Goal: Task Accomplishment & Management: Manage account settings

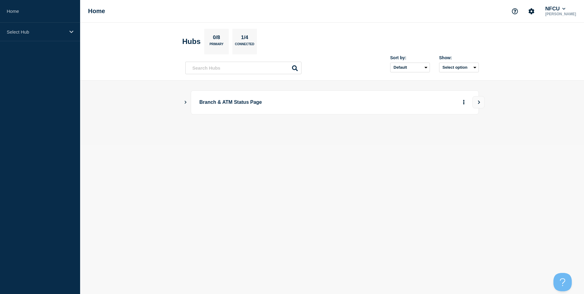
click at [184, 100] on button "Show Connected Hubs" at bounding box center [185, 102] width 3 height 5
click at [408, 131] on button "Create incident" at bounding box center [404, 133] width 37 height 12
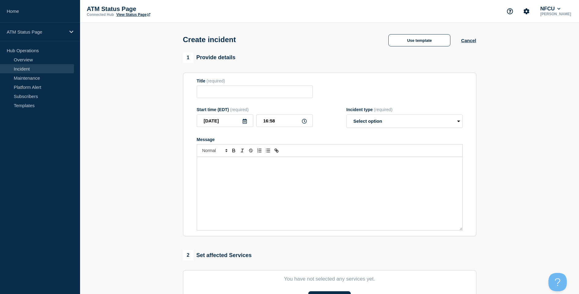
click at [24, 67] on link "Incident" at bounding box center [37, 68] width 74 height 9
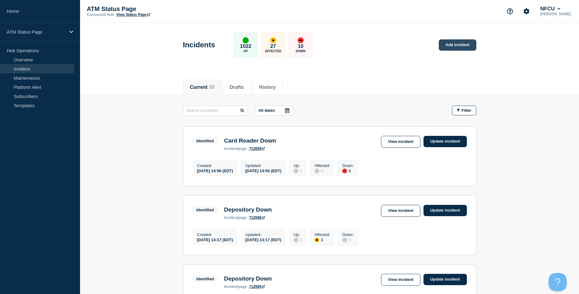
click at [457, 44] on link "Add incident" at bounding box center [458, 44] width 38 height 11
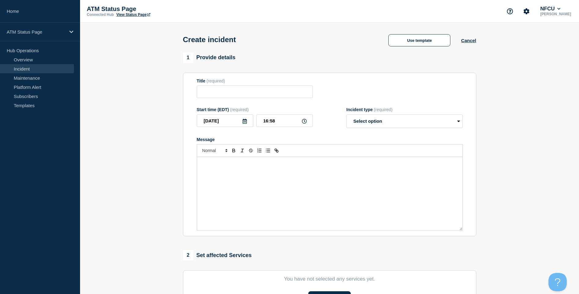
click at [461, 44] on div "Use template" at bounding box center [419, 40] width 83 height 12
click at [465, 43] on button "Cancel" at bounding box center [468, 40] width 15 height 5
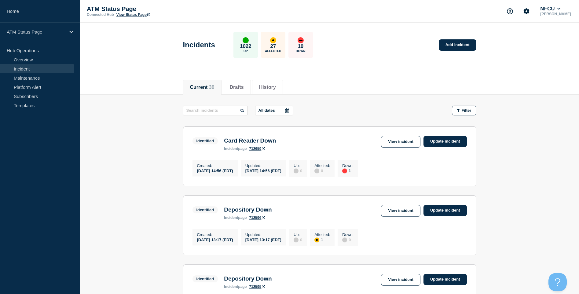
click at [465, 112] on span "Filter" at bounding box center [467, 110] width 10 height 5
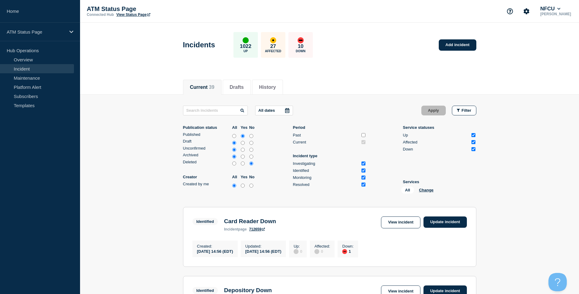
click at [424, 192] on div "All Change" at bounding box center [431, 191] width 61 height 9
click at [424, 191] on button "Change" at bounding box center [426, 190] width 15 height 5
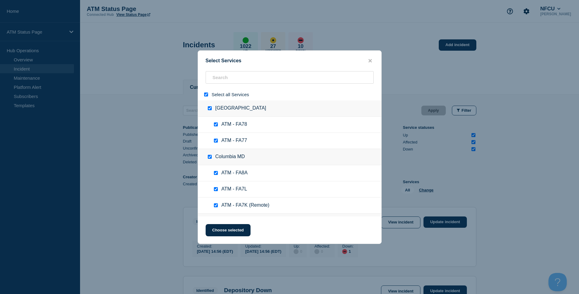
drag, startPoint x: 206, startPoint y: 94, endPoint x: 222, endPoint y: 78, distance: 23.5
click at [206, 94] on input "select all" at bounding box center [206, 95] width 4 height 4
checkbox input "false"
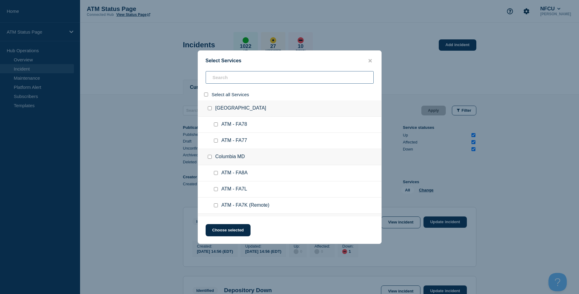
checkbox input "false"
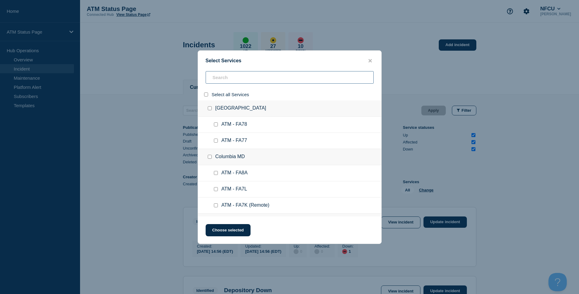
checkbox input "false"
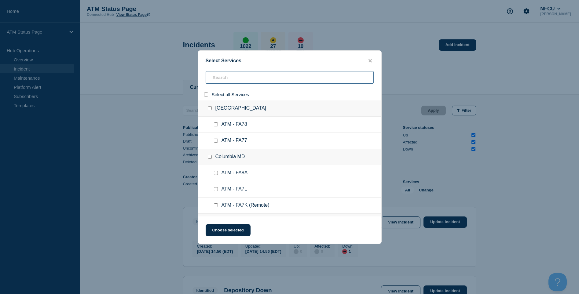
checkbox input "false"
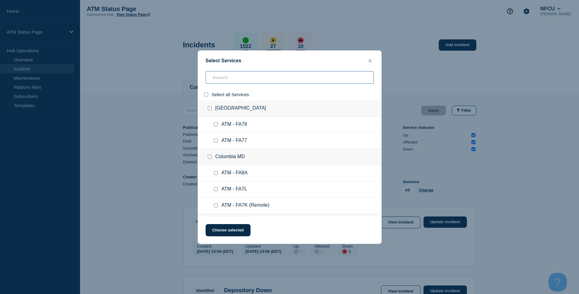
checkbox input "false"
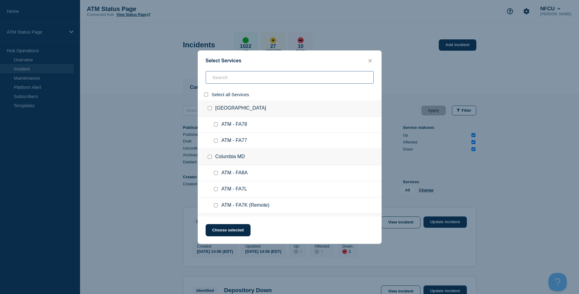
checkbox input "false"
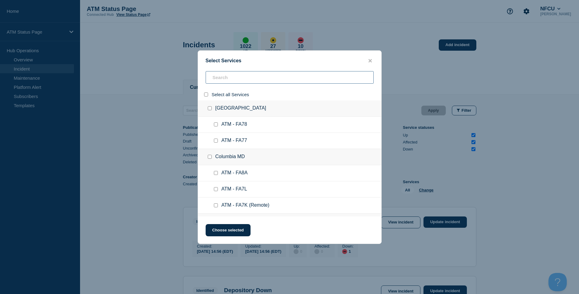
checkbox input "false"
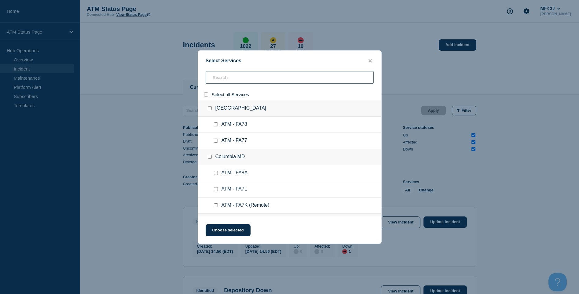
checkbox input "false"
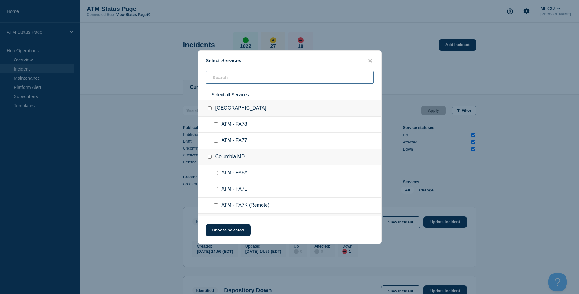
checkbox input "false"
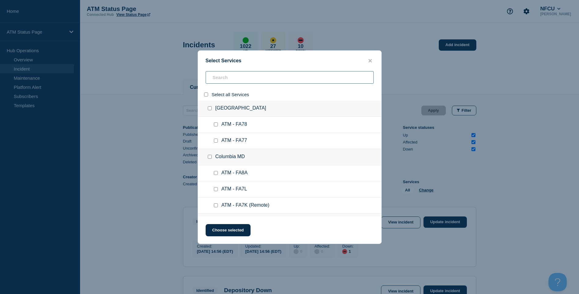
checkbox input "false"
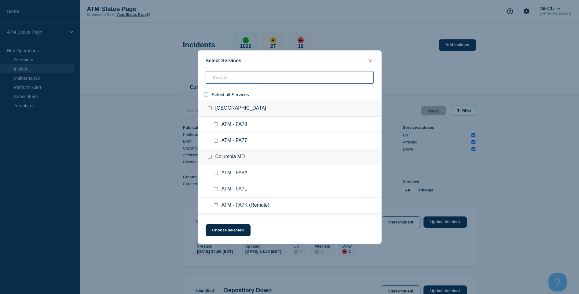
checkbox input "false"
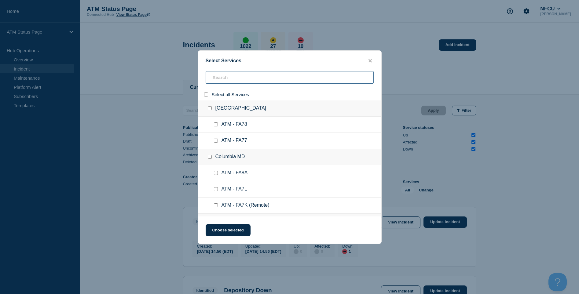
checkbox input "false"
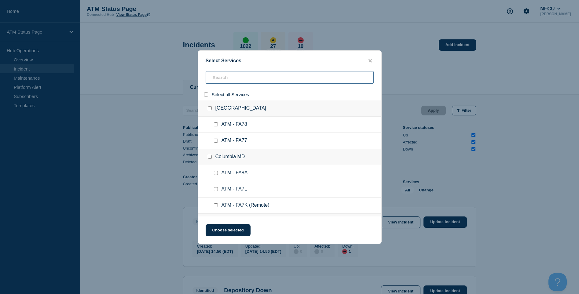
checkbox input "false"
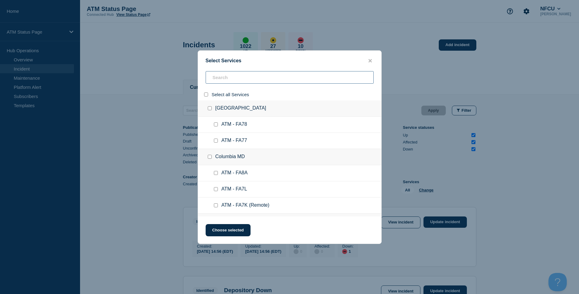
checkbox input "false"
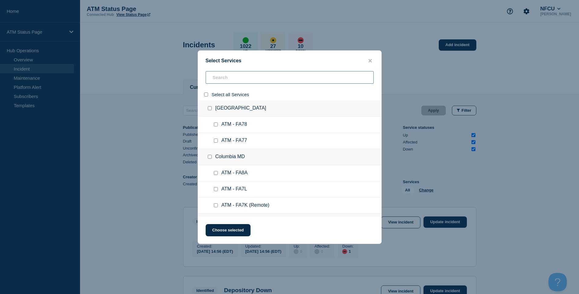
checkbox input "false"
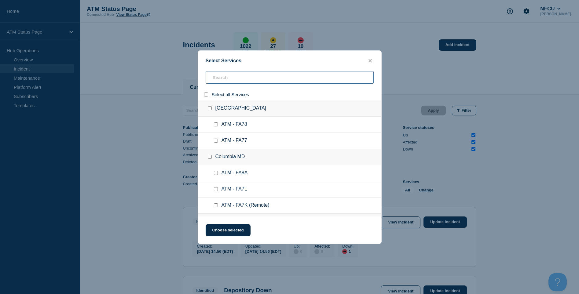
checkbox input "false"
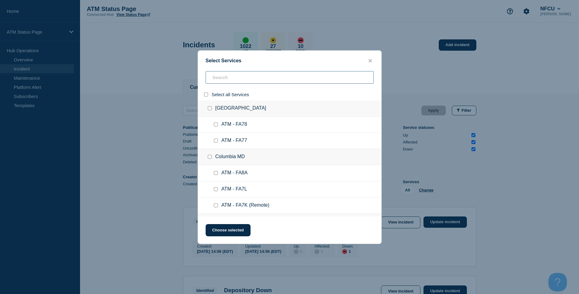
checkbox input "false"
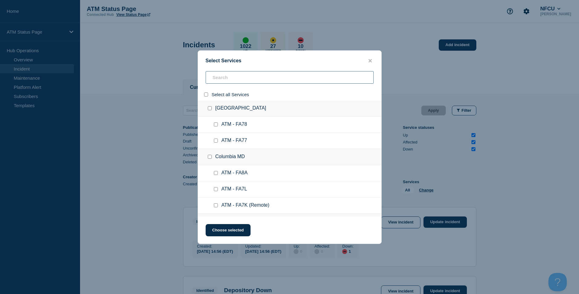
checkbox input "false"
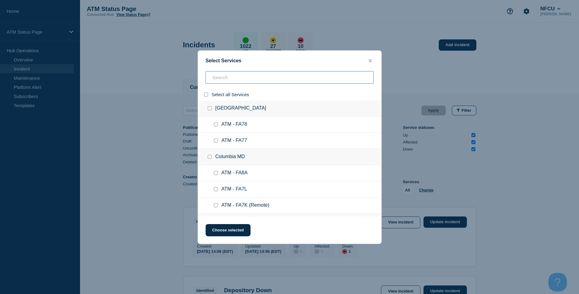
checkbox input "false"
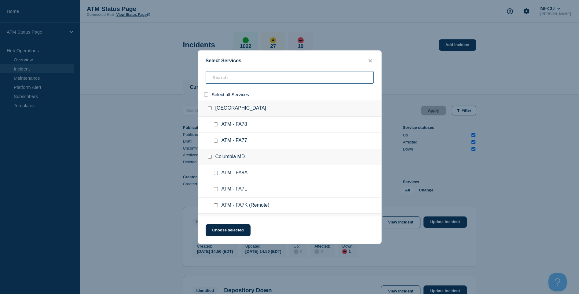
checkbox input "false"
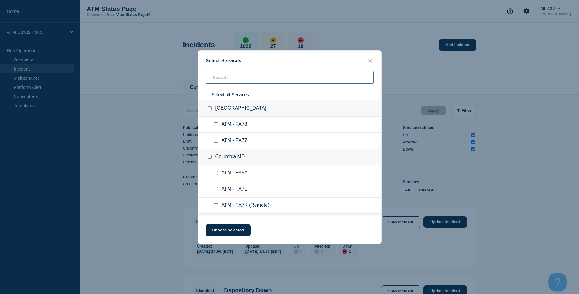
checkbox input "false"
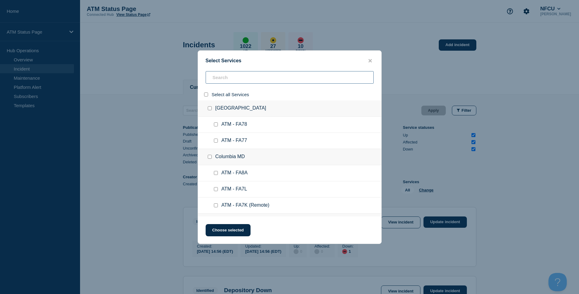
checkbox input "false"
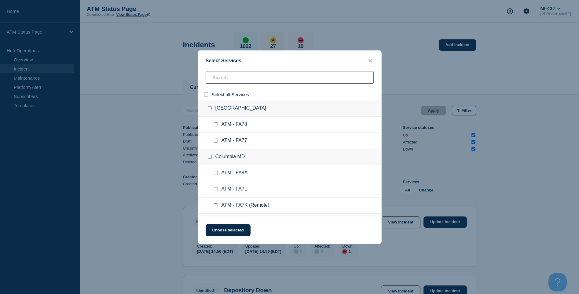
checkbox input "false"
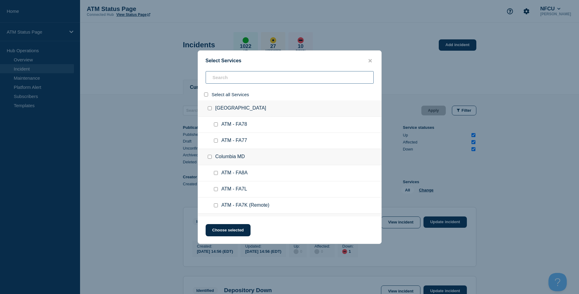
checkbox input "false"
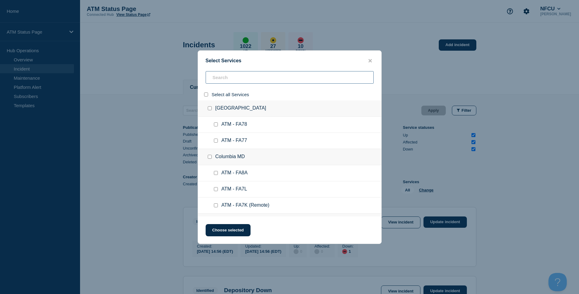
checkbox input "false"
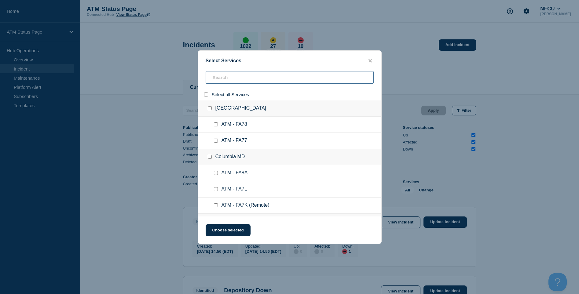
checkbox input "false"
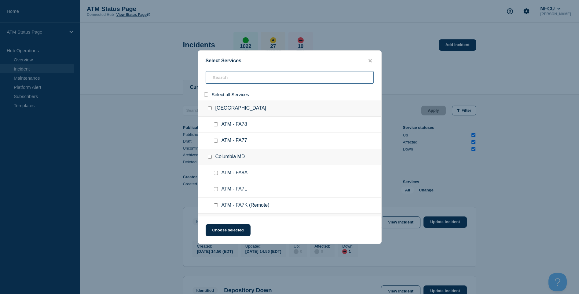
checkbox input "false"
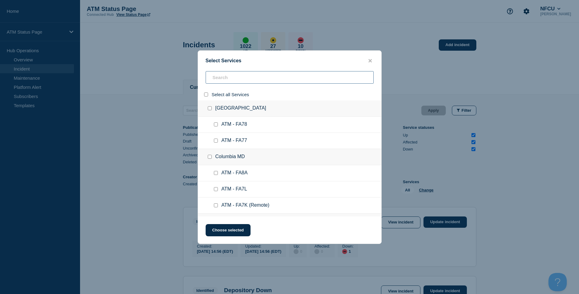
checkbox input "false"
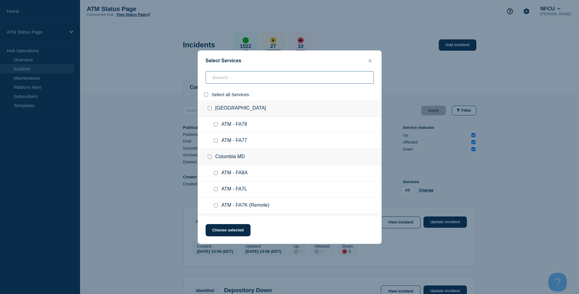
checkbox input "false"
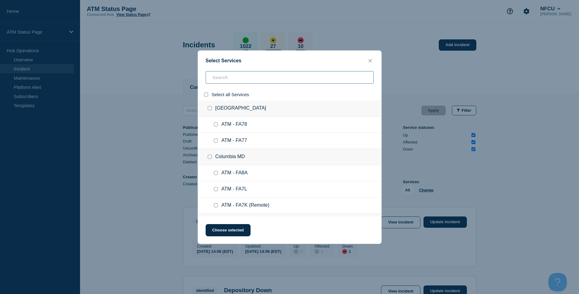
checkbox input "false"
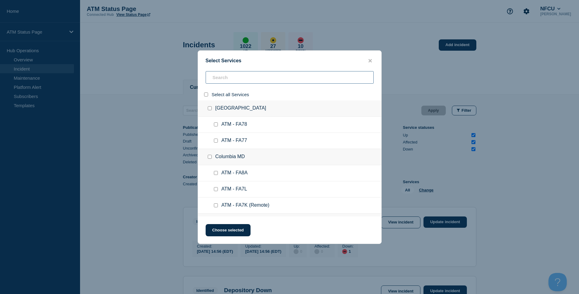
checkbox input "false"
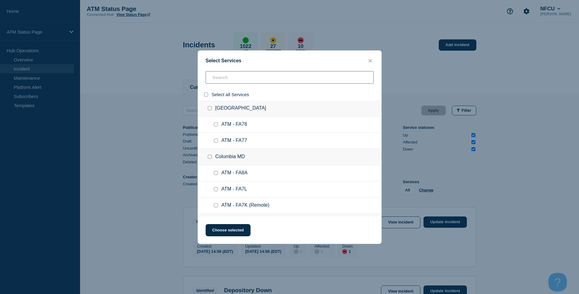
checkbox input "false"
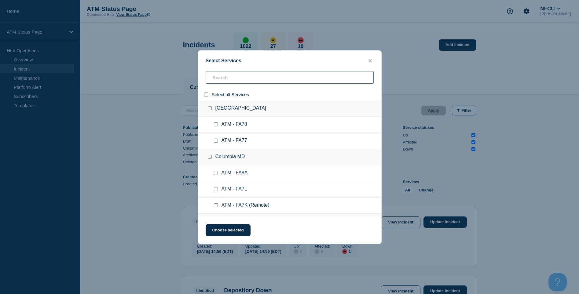
checkbox input "false"
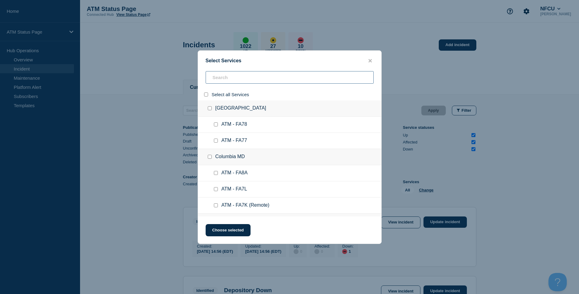
checkbox input "false"
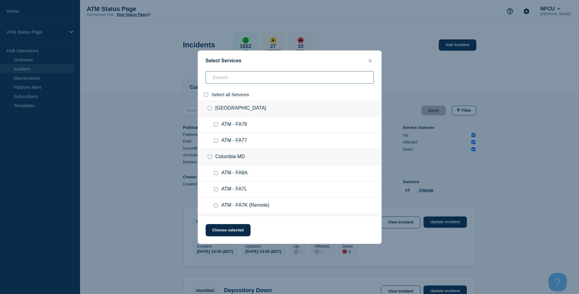
checkbox input "false"
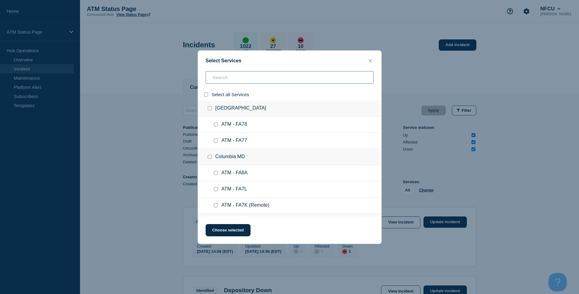
checkbox input "false"
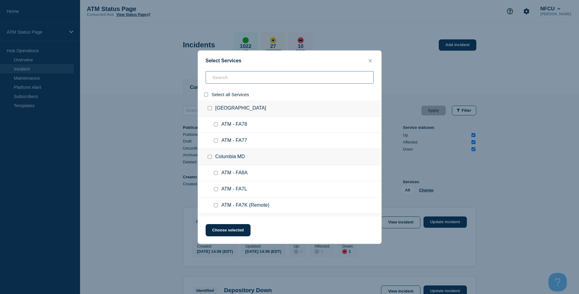
checkbox input "false"
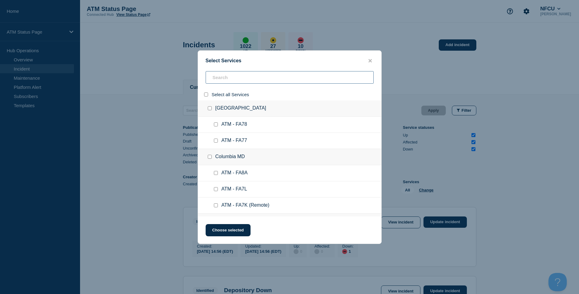
checkbox input "false"
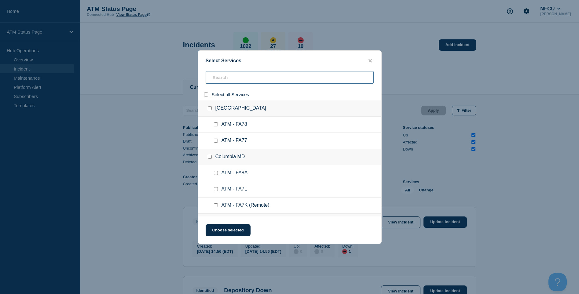
checkbox input "false"
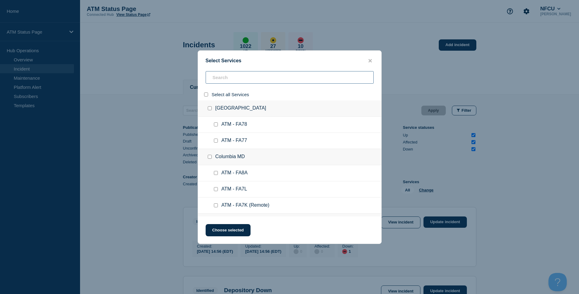
checkbox input "false"
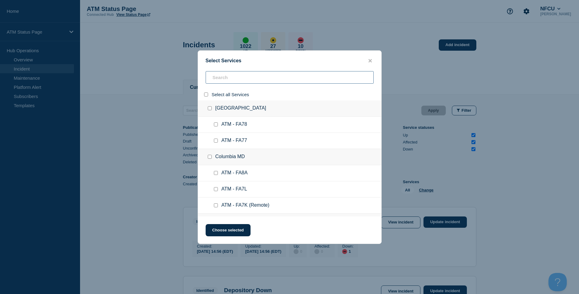
checkbox input "false"
click at [222, 78] on input "search" at bounding box center [290, 77] width 168 height 13
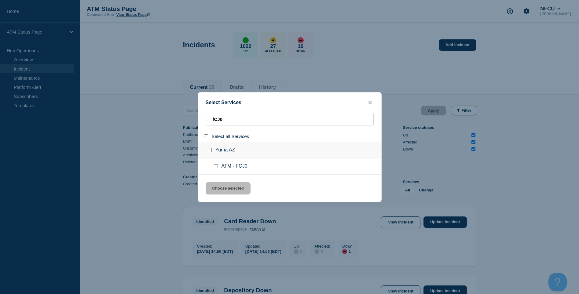
click at [217, 168] on input "service: ATM - FCJ0" at bounding box center [216, 166] width 4 height 4
click at [222, 187] on button "Choose selected" at bounding box center [228, 188] width 45 height 12
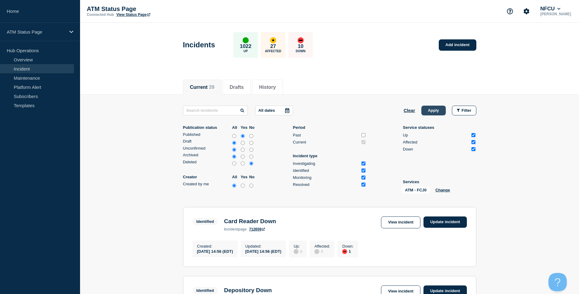
click at [433, 112] on button "Apply" at bounding box center [433, 111] width 24 height 10
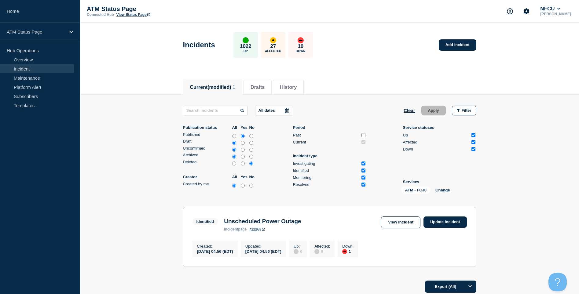
scroll to position [57, 0]
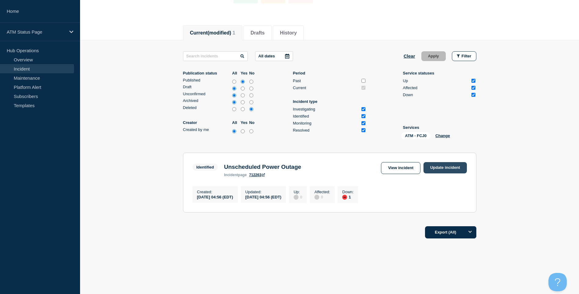
click at [445, 164] on link "Update incident" at bounding box center [444, 167] width 43 height 11
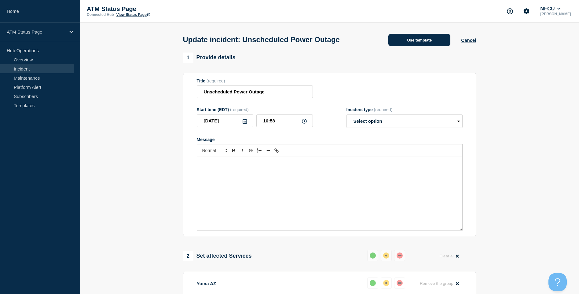
click at [416, 46] on button "Use template" at bounding box center [419, 40] width 62 height 12
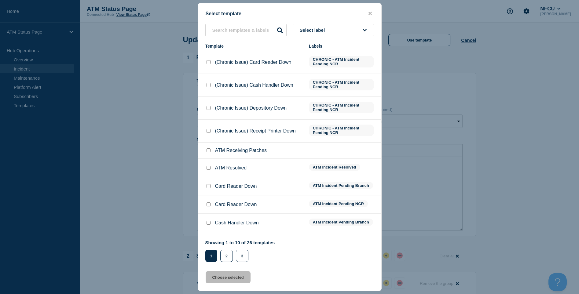
click at [209, 168] on input "ATM Resolved checkbox" at bounding box center [209, 168] width 4 height 4
click at [218, 275] on button "Choose selected" at bounding box center [228, 277] width 45 height 12
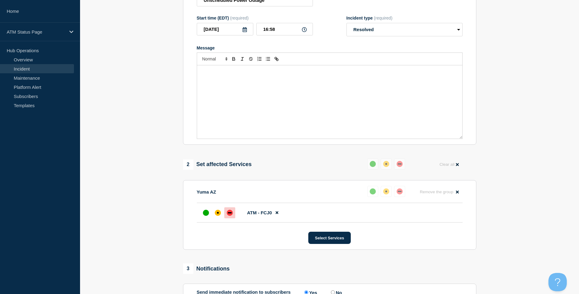
scroll to position [102, 0]
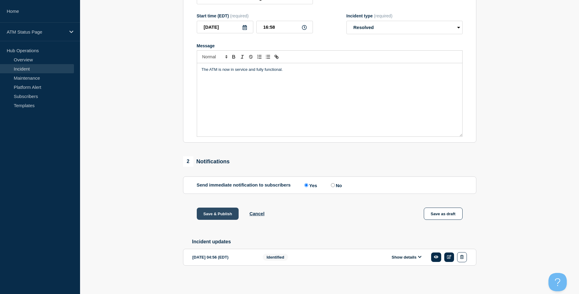
click at [220, 220] on button "Save & Publish" at bounding box center [218, 214] width 42 height 12
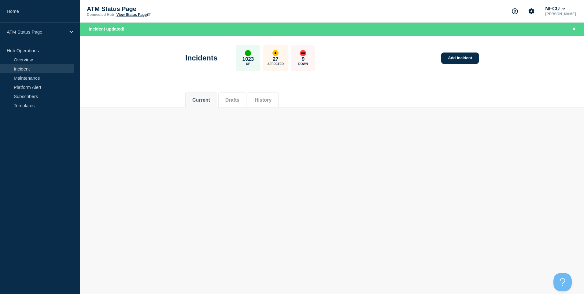
click at [339, 75] on header "Incidents 1023 Up 27 Affected 9 Down Add incident" at bounding box center [332, 61] width 504 height 51
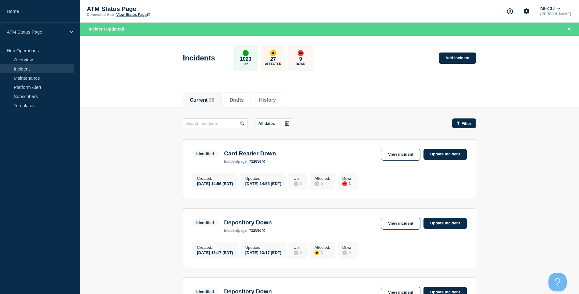
click at [459, 126] on div "Filter" at bounding box center [464, 123] width 15 height 5
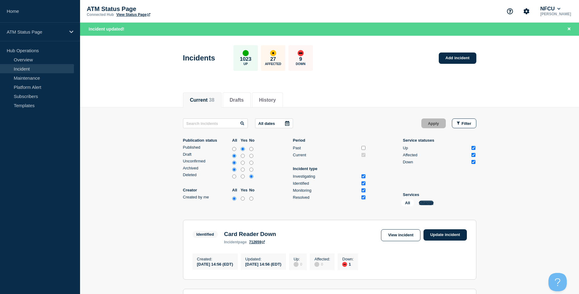
click at [427, 202] on button "Change" at bounding box center [426, 203] width 15 height 5
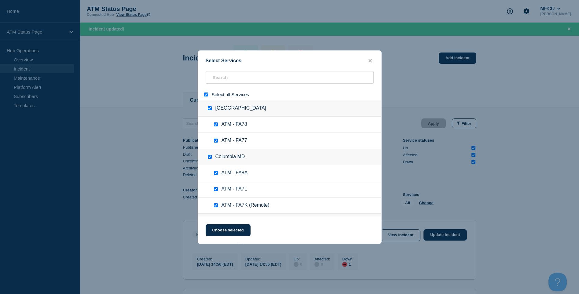
click at [206, 96] on input "select all" at bounding box center [206, 95] width 4 height 4
click at [233, 77] on input "search" at bounding box center [290, 77] width 168 height 13
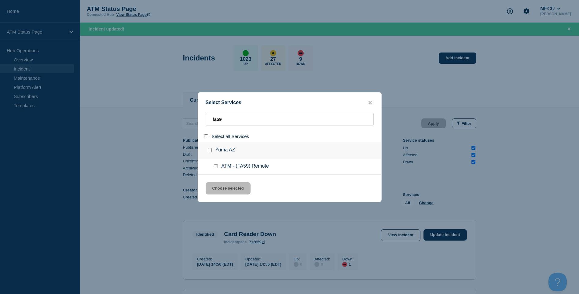
click at [215, 165] on input "service: ATM - (FA59) Remote" at bounding box center [216, 166] width 4 height 4
click at [214, 183] on button "Choose selected" at bounding box center [228, 188] width 45 height 12
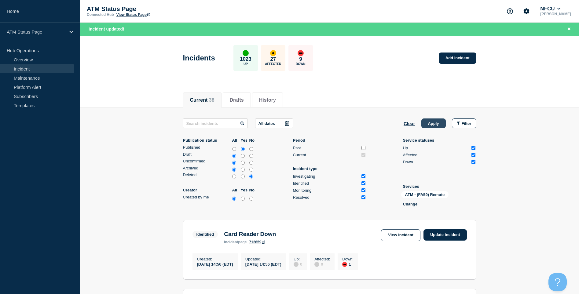
click at [431, 122] on button "Apply" at bounding box center [433, 124] width 24 height 10
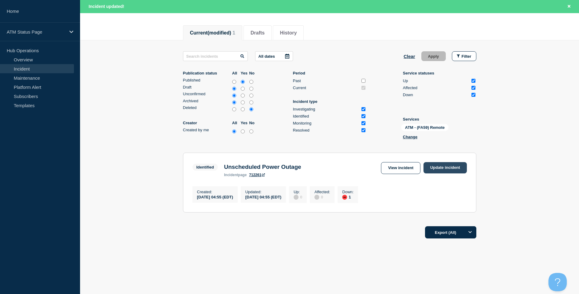
click at [452, 167] on link "Update incident" at bounding box center [444, 167] width 43 height 11
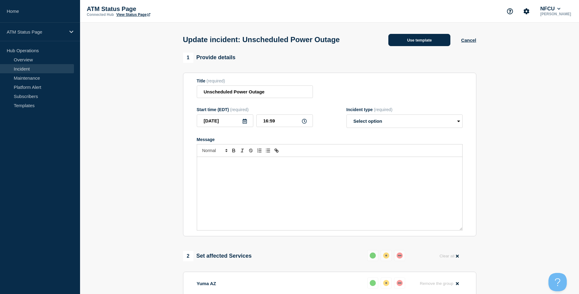
click at [417, 42] on button "Use template" at bounding box center [419, 40] width 62 height 12
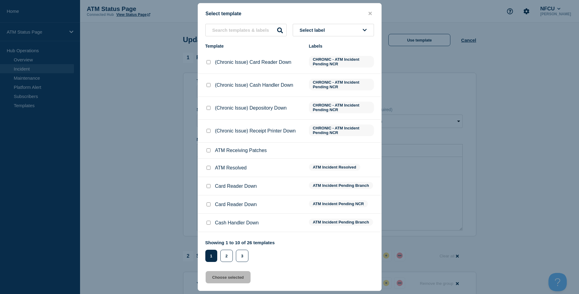
click at [208, 167] on input "ATM Resolved checkbox" at bounding box center [209, 168] width 4 height 4
click at [225, 277] on button "Choose selected" at bounding box center [228, 277] width 45 height 12
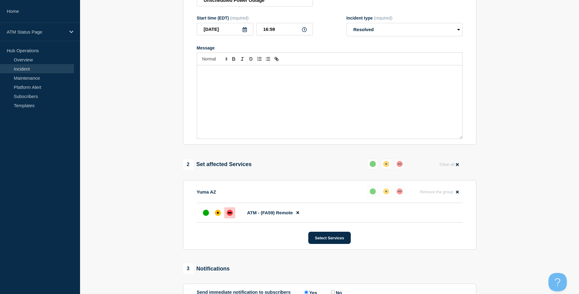
scroll to position [102, 0]
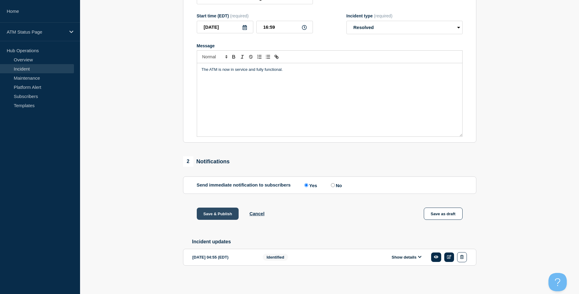
click at [214, 216] on button "Save & Publish" at bounding box center [218, 214] width 42 height 12
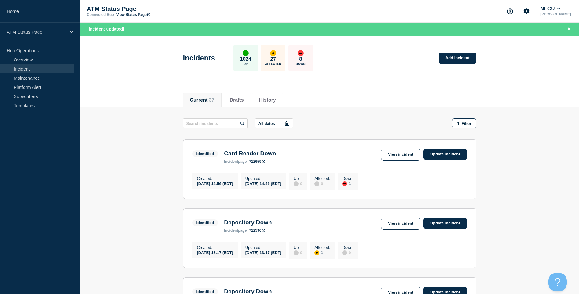
click at [457, 128] on button "Filter" at bounding box center [464, 124] width 24 height 10
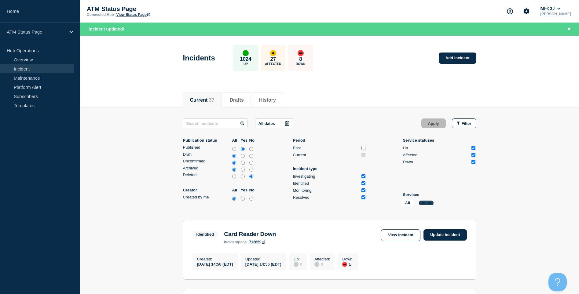
click at [423, 201] on button "Change" at bounding box center [426, 203] width 15 height 5
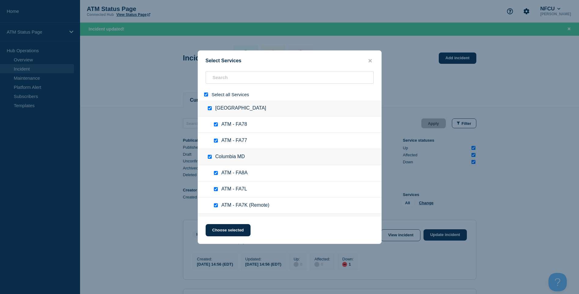
click at [207, 95] on input "select all" at bounding box center [206, 95] width 4 height 4
click at [232, 75] on input "search" at bounding box center [290, 77] width 168 height 13
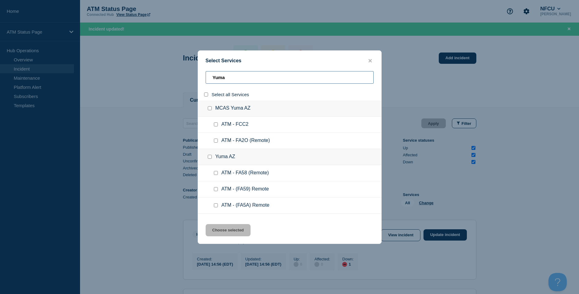
scroll to position [30, 0]
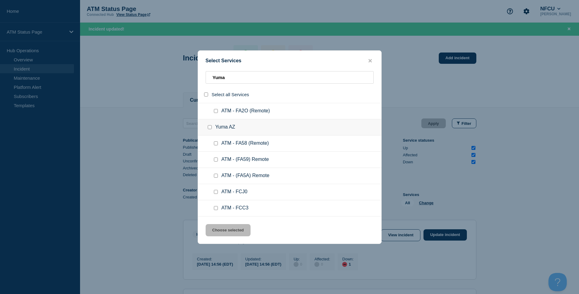
click at [215, 208] on input "service: ATM - FCC3" at bounding box center [216, 208] width 4 height 4
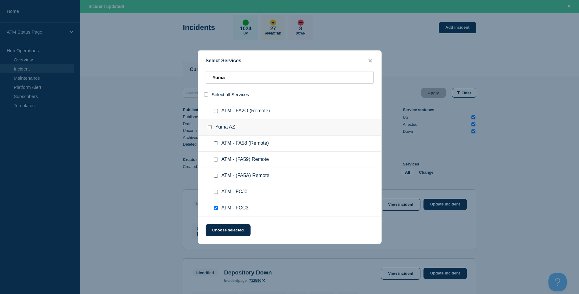
scroll to position [61, 0]
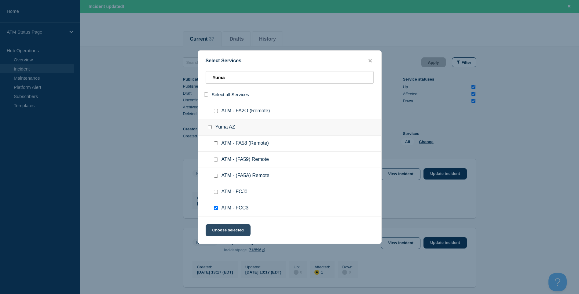
click at [240, 225] on button "Choose selected" at bounding box center [228, 230] width 45 height 12
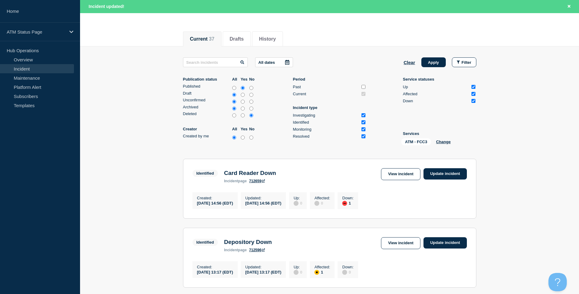
click at [434, 60] on button "Apply" at bounding box center [433, 62] width 24 height 10
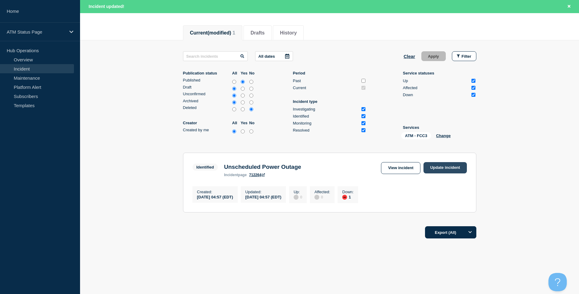
click at [439, 169] on link "Update incident" at bounding box center [444, 167] width 43 height 11
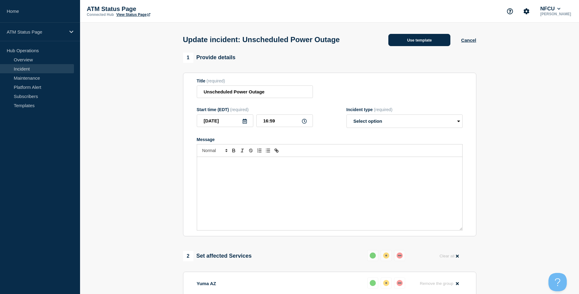
click at [416, 40] on button "Use template" at bounding box center [419, 40] width 62 height 12
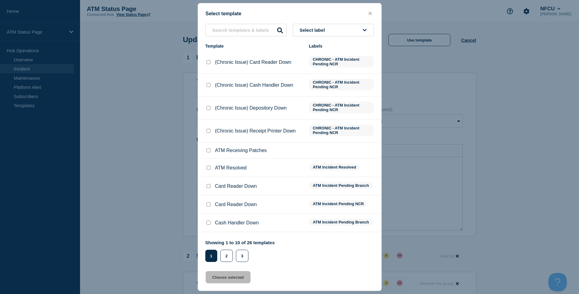
click at [208, 168] on input "ATM Resolved checkbox" at bounding box center [209, 168] width 4 height 4
click at [216, 275] on button "Choose selected" at bounding box center [228, 277] width 45 height 12
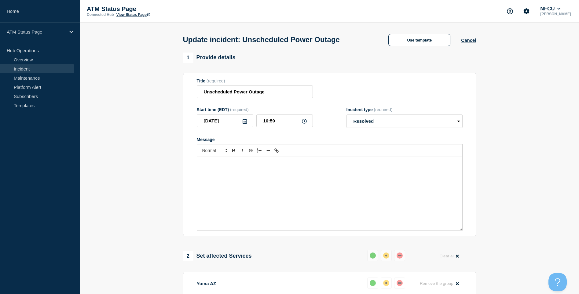
scroll to position [102, 0]
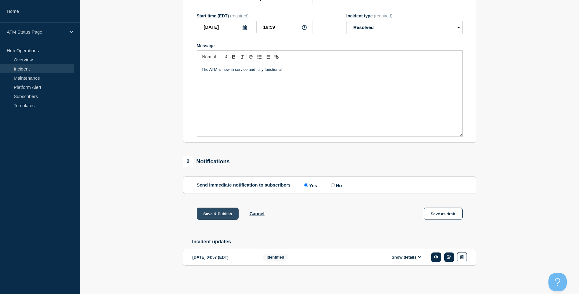
click at [216, 220] on button "Save & Publish" at bounding box center [218, 214] width 42 height 12
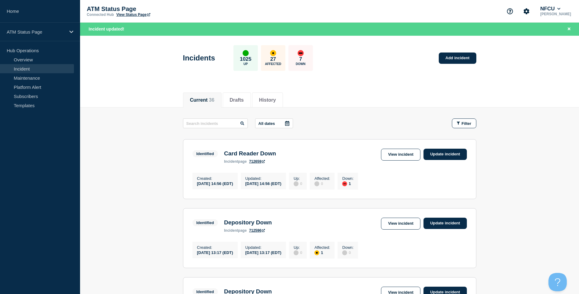
drag, startPoint x: 467, startPoint y: 125, endPoint x: 466, endPoint y: 137, distance: 11.6
click at [467, 125] on span "Filter" at bounding box center [467, 123] width 10 height 5
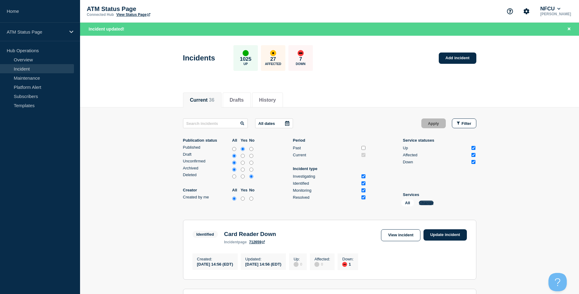
click at [419, 204] on div "All Change" at bounding box center [431, 204] width 61 height 9
click at [428, 202] on button "Change" at bounding box center [426, 203] width 15 height 5
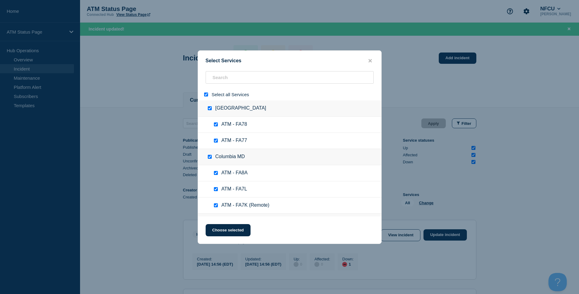
click at [208, 97] on div at bounding box center [207, 95] width 9 height 6
click at [208, 96] on input "select all" at bounding box center [206, 95] width 4 height 4
click at [214, 83] on input "search" at bounding box center [290, 77] width 168 height 13
click at [218, 80] on input "search" at bounding box center [290, 77] width 168 height 13
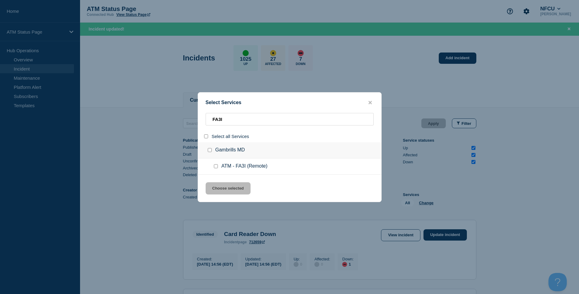
click at [217, 168] on input "service: ATM - FA3I (Remote)" at bounding box center [216, 166] width 4 height 4
click at [223, 189] on button "Choose selected" at bounding box center [228, 188] width 45 height 12
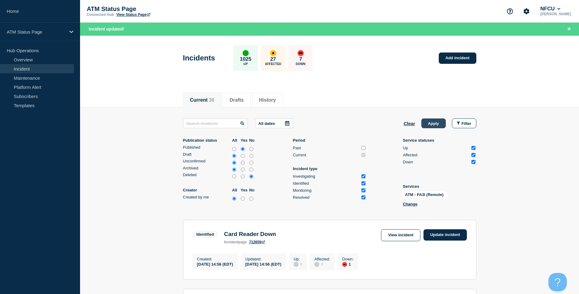
click at [423, 122] on button "Apply" at bounding box center [433, 124] width 24 height 10
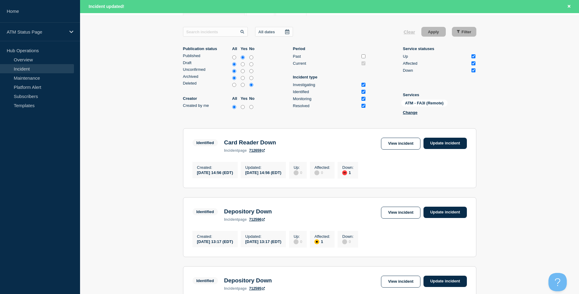
scroll to position [69, 0]
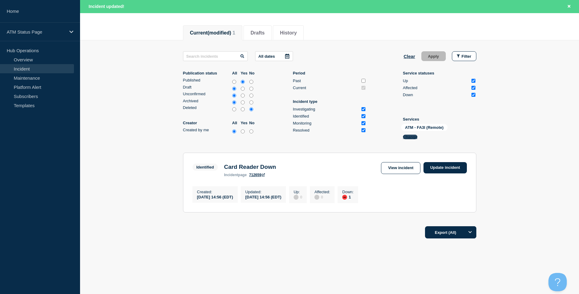
click at [407, 135] on button "Change" at bounding box center [410, 137] width 15 height 5
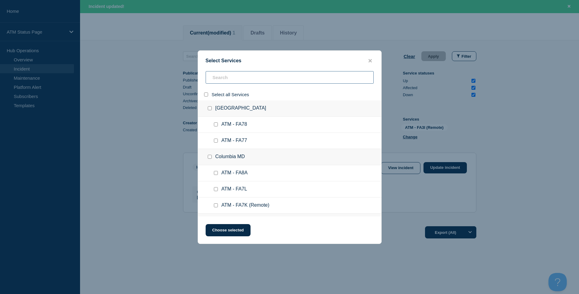
drag, startPoint x: 224, startPoint y: 79, endPoint x: 228, endPoint y: 81, distance: 4.4
click at [224, 79] on input "search" at bounding box center [290, 77] width 168 height 13
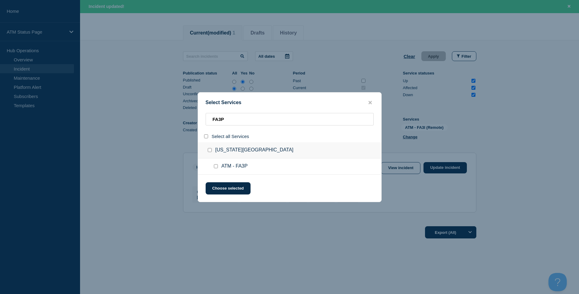
click at [216, 166] on input "service: ATM - FA3P" at bounding box center [216, 166] width 4 height 4
click at [220, 187] on button "Choose selected" at bounding box center [228, 188] width 45 height 12
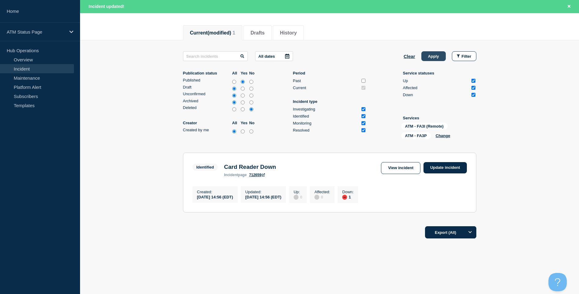
click at [435, 54] on button "Apply" at bounding box center [433, 56] width 24 height 10
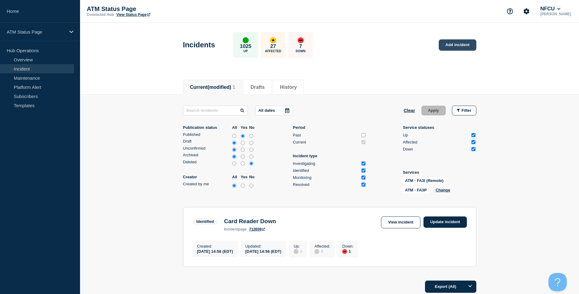
click at [454, 45] on link "Add incident" at bounding box center [458, 44] width 38 height 11
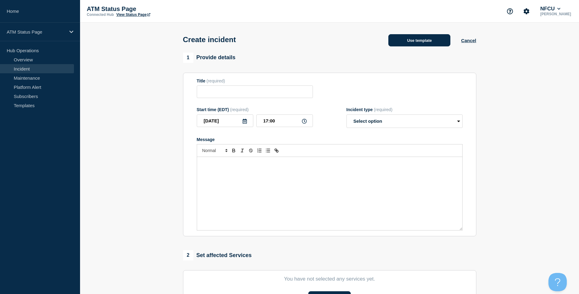
click at [421, 40] on button "Use template" at bounding box center [419, 40] width 62 height 12
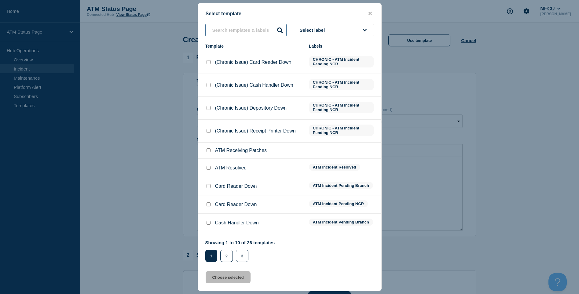
click at [241, 31] on input "text" at bounding box center [245, 30] width 81 height 13
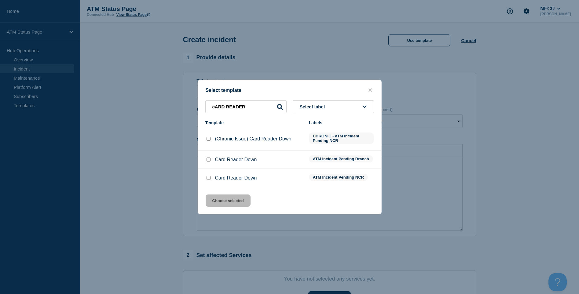
drag, startPoint x: 211, startPoint y: 158, endPoint x: 214, endPoint y: 166, distance: 8.0
click at [211, 159] on div "Card Reader Down" at bounding box center [253, 160] width 97 height 6
click at [209, 176] on div at bounding box center [208, 178] width 6 height 6
click at [208, 180] on input "Card Reader Down checkbox" at bounding box center [209, 178] width 4 height 4
click at [222, 207] on button "Choose selected" at bounding box center [228, 201] width 45 height 12
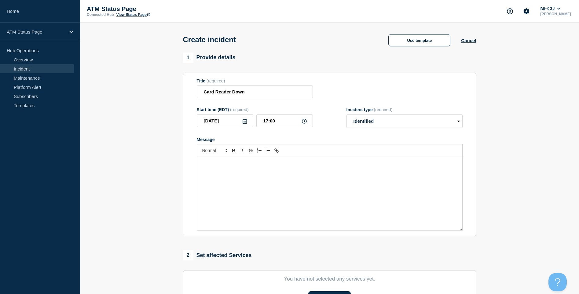
click at [223, 204] on div "Message" at bounding box center [329, 193] width 265 height 73
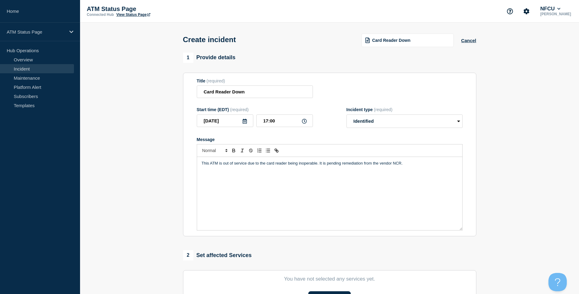
scroll to position [122, 0]
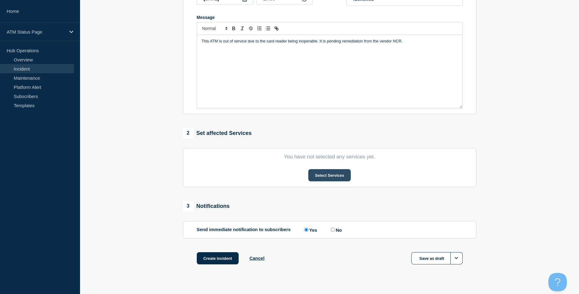
click at [325, 179] on button "Select Services" at bounding box center [329, 175] width 42 height 12
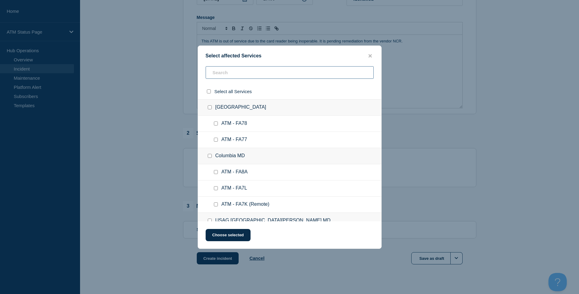
click at [301, 72] on input "text" at bounding box center [290, 72] width 168 height 13
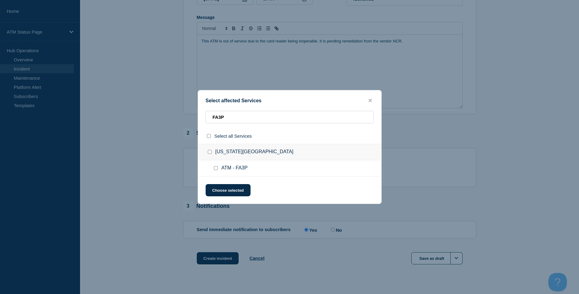
drag, startPoint x: 212, startPoint y: 168, endPoint x: 217, endPoint y: 170, distance: 5.6
click at [212, 169] on ul "ATM - FA3P" at bounding box center [289, 168] width 183 height 16
click at [216, 167] on input "ATM - FA3P checkbox" at bounding box center [216, 168] width 4 height 4
click at [221, 183] on div "Select affected Services FA3P Select all Services Washington Navy Yard DC ATM -…" at bounding box center [290, 147] width 184 height 114
click at [225, 187] on button "Choose selected" at bounding box center [228, 190] width 45 height 12
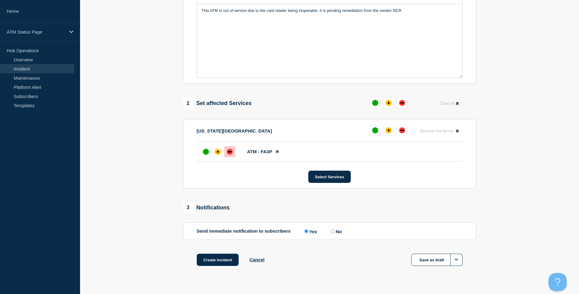
click at [227, 153] on div "down" at bounding box center [230, 152] width 6 height 6
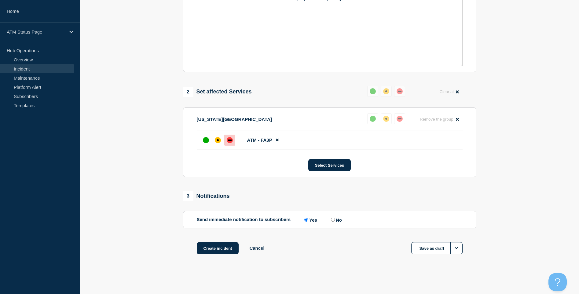
click at [206, 256] on div "Create incident Cancel Save as draft" at bounding box center [329, 255] width 293 height 27
click at [209, 251] on button "Create incident" at bounding box center [218, 248] width 42 height 12
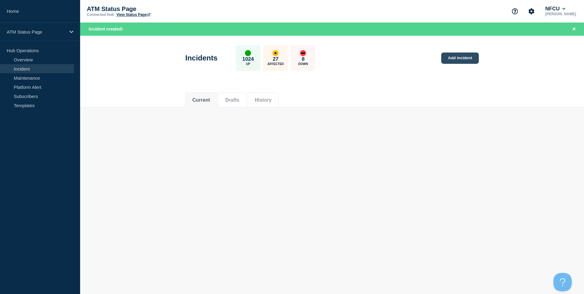
click at [451, 60] on link "Add incident" at bounding box center [460, 58] width 38 height 11
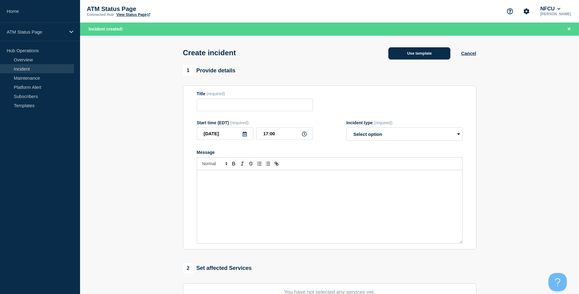
click at [444, 54] on button "Use template" at bounding box center [419, 53] width 62 height 12
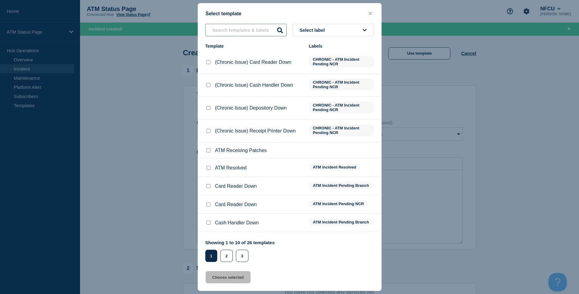
click at [245, 36] on input "text" at bounding box center [245, 30] width 81 height 13
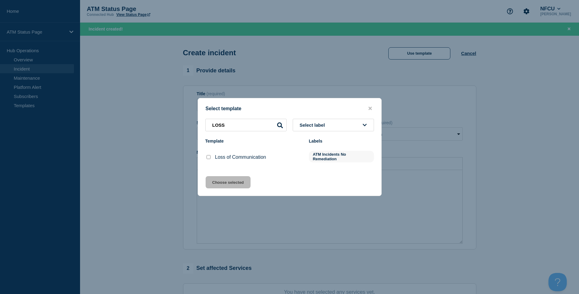
click at [208, 158] on input "Loss of Communication checkbox" at bounding box center [209, 157] width 4 height 4
click at [223, 179] on button "Choose selected" at bounding box center [228, 182] width 45 height 12
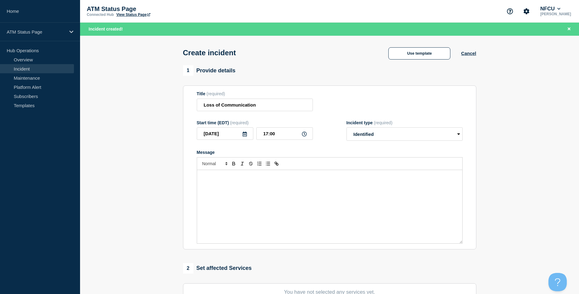
scroll to position [61, 0]
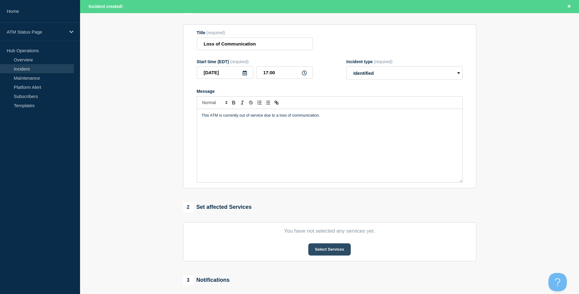
click at [318, 255] on button "Select Services" at bounding box center [329, 250] width 42 height 12
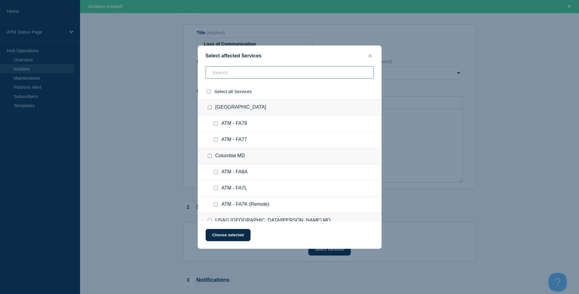
click at [258, 78] on input "text" at bounding box center [290, 72] width 168 height 13
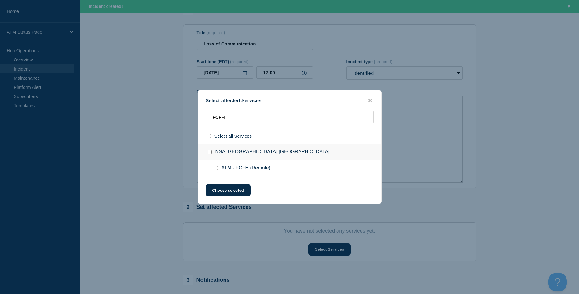
drag, startPoint x: 215, startPoint y: 167, endPoint x: 214, endPoint y: 174, distance: 7.4
click at [217, 168] on div at bounding box center [217, 168] width 9 height 6
click at [214, 167] on input "ATM - FCFH (Remote) checkbox" at bounding box center [216, 168] width 4 height 4
drag, startPoint x: 215, startPoint y: 186, endPoint x: 264, endPoint y: 182, distance: 49.4
click at [216, 187] on button "Choose selected" at bounding box center [228, 190] width 45 height 12
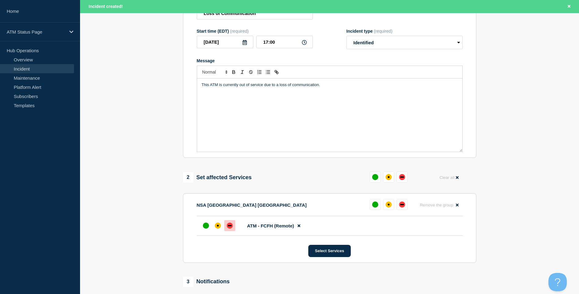
click at [230, 229] on div "down" at bounding box center [230, 226] width 6 height 6
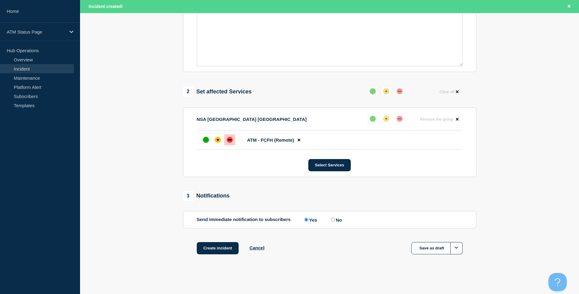
click at [225, 241] on div "1 Provide details Title (required) Loss of Communication Start time (EDT) (requ…" at bounding box center [329, 79] width 300 height 382
click at [226, 252] on button "Create incident" at bounding box center [218, 248] width 42 height 12
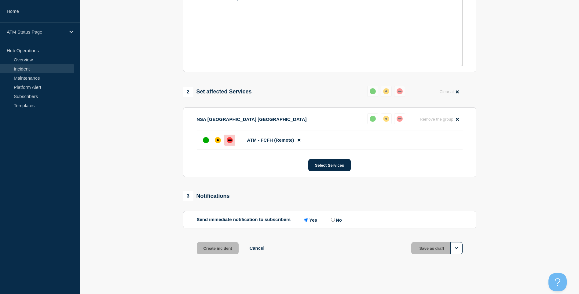
scroll to position [166, 0]
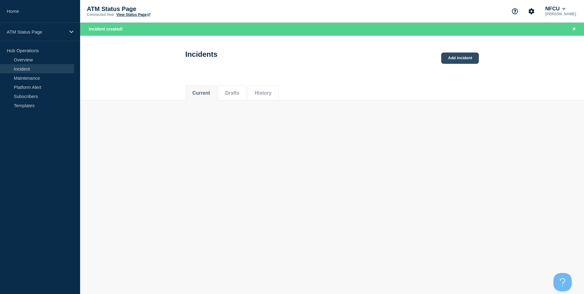
click at [456, 57] on link "Add incident" at bounding box center [460, 58] width 38 height 11
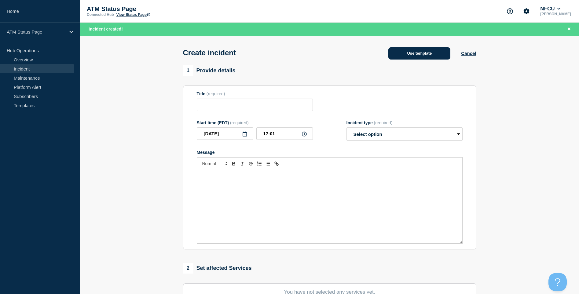
click at [423, 53] on button "Use template" at bounding box center [419, 53] width 62 height 12
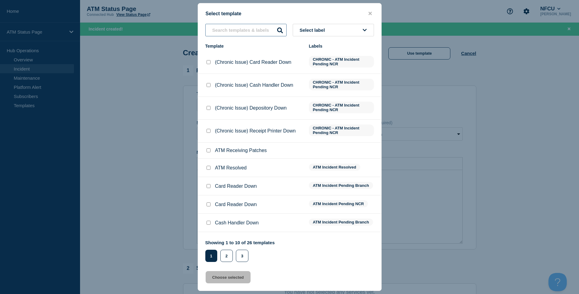
click at [270, 35] on input "text" at bounding box center [245, 30] width 81 height 13
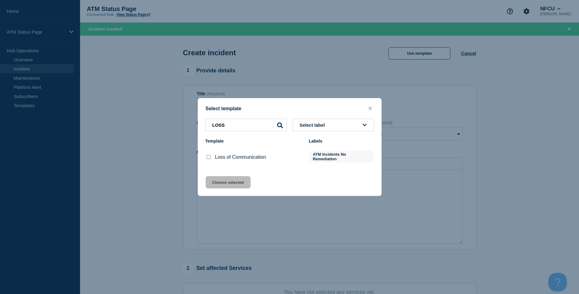
click at [209, 156] on input "Loss of Communication checkbox" at bounding box center [209, 157] width 4 height 4
click at [219, 179] on button "Choose selected" at bounding box center [228, 182] width 45 height 12
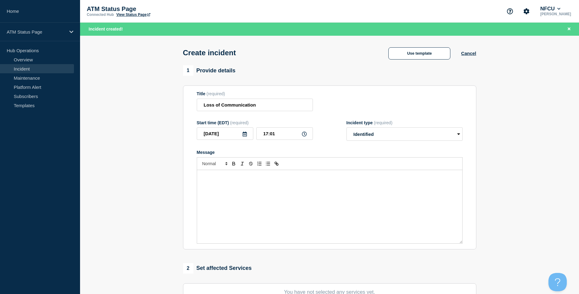
scroll to position [92, 0]
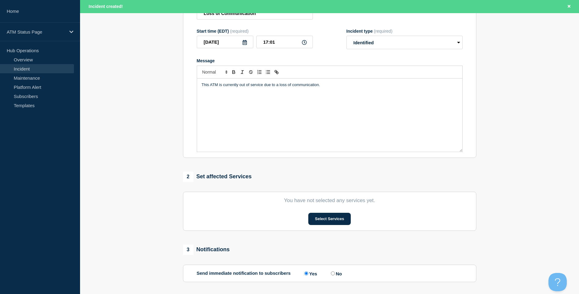
click at [323, 227] on section "You have not selected any services yet. Select Services" at bounding box center [329, 211] width 293 height 39
click at [324, 224] on button "Select Services" at bounding box center [329, 219] width 42 height 12
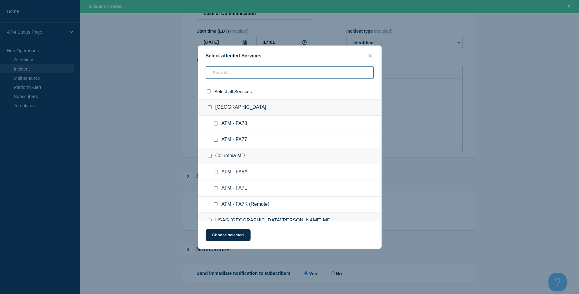
click at [249, 73] on input "text" at bounding box center [290, 72] width 168 height 13
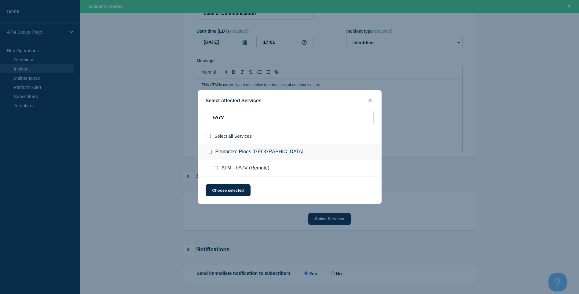
click at [217, 169] on input "ATM - FA7V (Remote) checkbox" at bounding box center [216, 168] width 4 height 4
click at [224, 187] on button "Choose selected" at bounding box center [228, 190] width 45 height 12
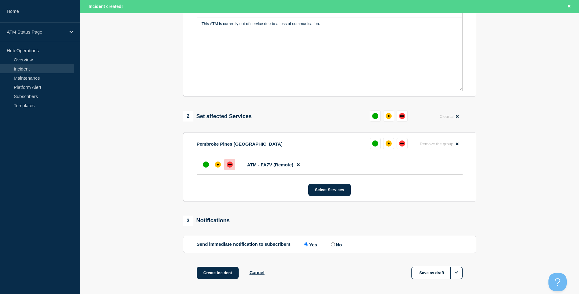
click at [230, 164] on div "down" at bounding box center [230, 165] width 6 height 6
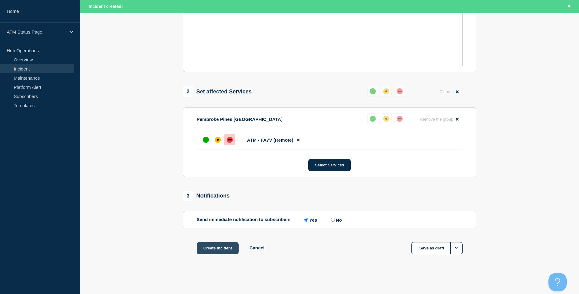
click at [218, 247] on button "Create incident" at bounding box center [218, 248] width 42 height 12
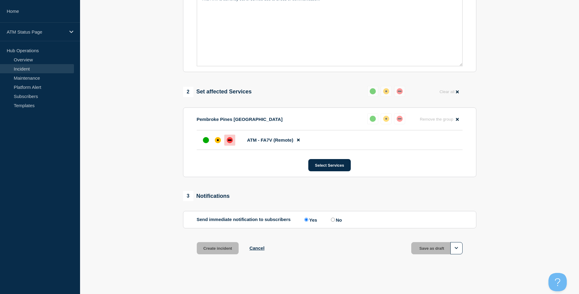
scroll to position [166, 0]
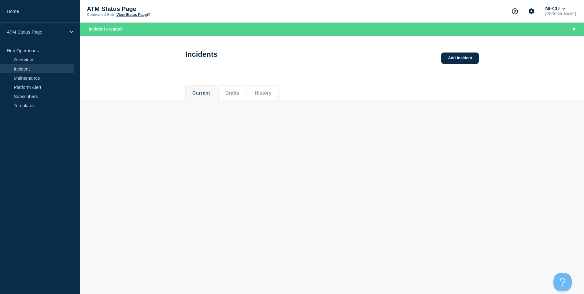
click at [463, 64] on div "Incidents Add incident" at bounding box center [331, 52] width 307 height 30
click at [461, 61] on link "Add incident" at bounding box center [460, 58] width 38 height 11
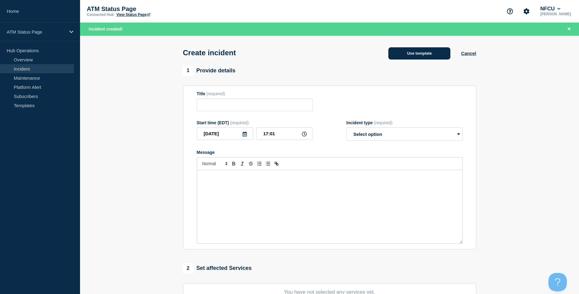
click at [416, 58] on button "Use template" at bounding box center [419, 53] width 62 height 12
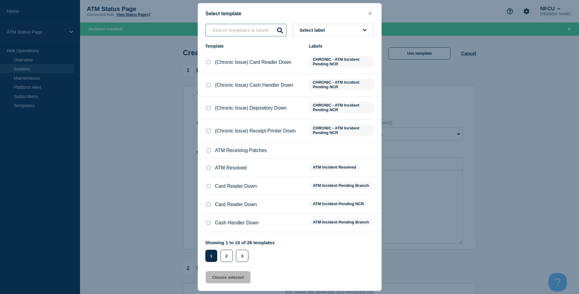
click at [264, 34] on input "text" at bounding box center [245, 30] width 81 height 13
click at [252, 36] on input "text" at bounding box center [245, 30] width 81 height 13
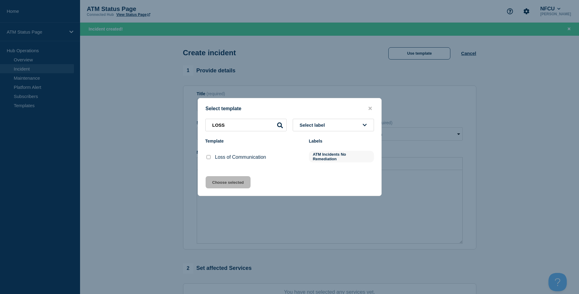
click at [209, 157] on input "Loss of Communication checkbox" at bounding box center [209, 157] width 4 height 4
click at [219, 177] on button "Choose selected" at bounding box center [228, 182] width 45 height 12
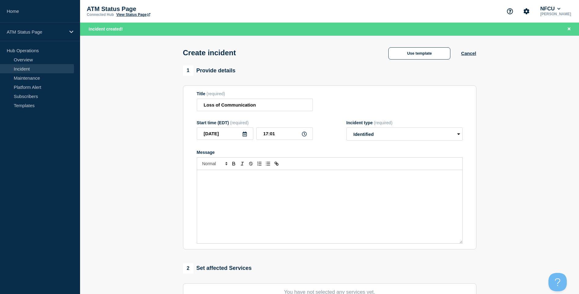
scroll to position [61, 0]
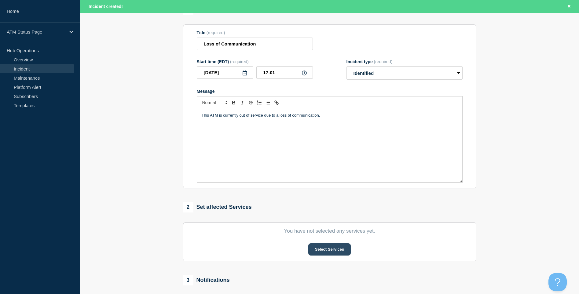
click at [326, 248] on button "Select Services" at bounding box center [329, 250] width 42 height 12
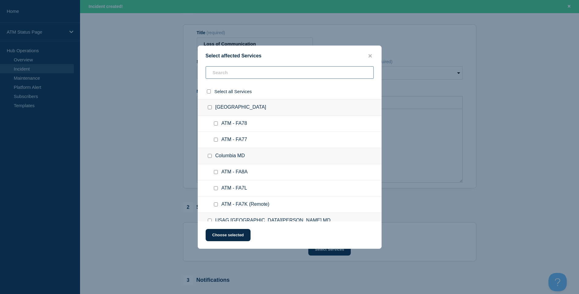
click at [240, 73] on input "text" at bounding box center [290, 72] width 168 height 13
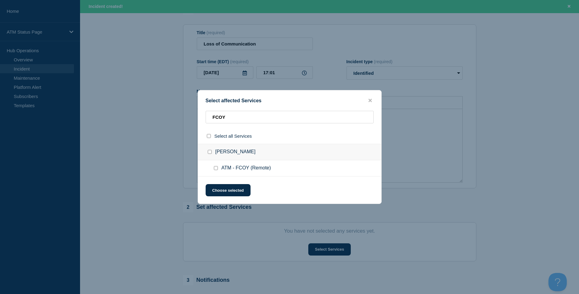
drag, startPoint x: 214, startPoint y: 165, endPoint x: 216, endPoint y: 169, distance: 4.3
click at [214, 166] on ul "ATM - FCOY (Remote)" at bounding box center [289, 168] width 183 height 16
click at [218, 189] on button "Choose selected" at bounding box center [228, 190] width 45 height 12
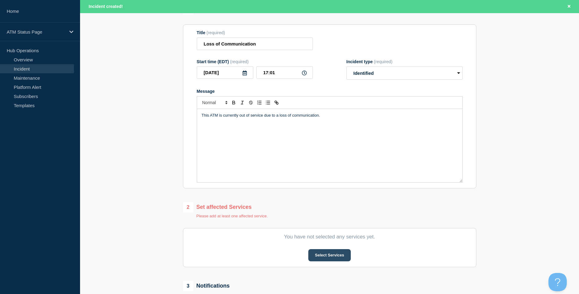
click at [325, 257] on button "Select Services" at bounding box center [329, 255] width 42 height 12
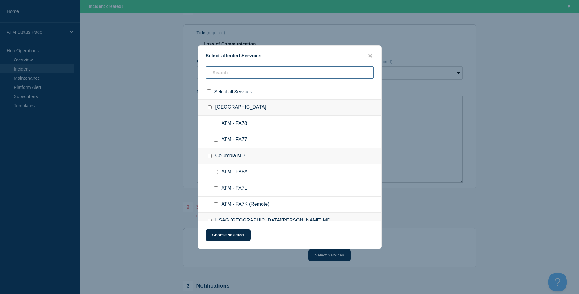
click at [222, 72] on input "text" at bounding box center [290, 72] width 168 height 13
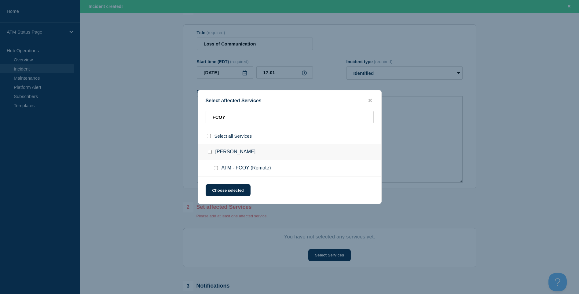
click at [216, 167] on input "ATM - FCOY (Remote) checkbox" at bounding box center [216, 168] width 4 height 4
click at [220, 183] on div "Select affected Services FCOY Select all Services Lee Gound ATM - FCOY (Remote)…" at bounding box center [290, 147] width 184 height 114
click at [218, 187] on button "Choose selected" at bounding box center [228, 190] width 45 height 12
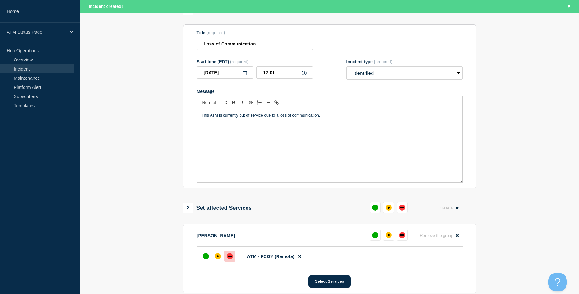
click at [228, 260] on div at bounding box center [229, 256] width 11 height 11
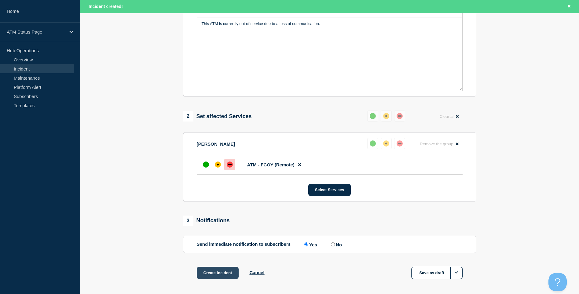
click at [221, 269] on div "1 Provide details Title (required) Loss of Communication Start time (EDT) (requ…" at bounding box center [329, 104] width 300 height 382
click at [222, 270] on button "Create incident" at bounding box center [218, 273] width 42 height 12
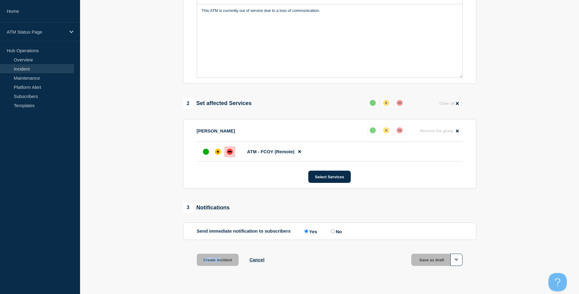
scroll to position [140, 0]
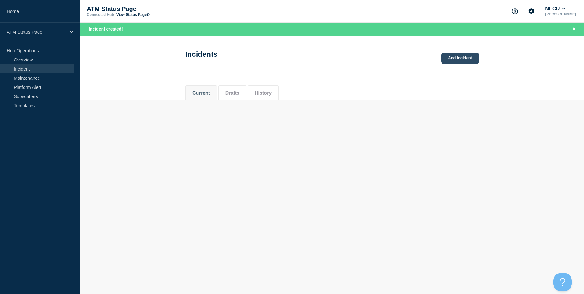
click at [461, 60] on link "Add incident" at bounding box center [460, 58] width 38 height 11
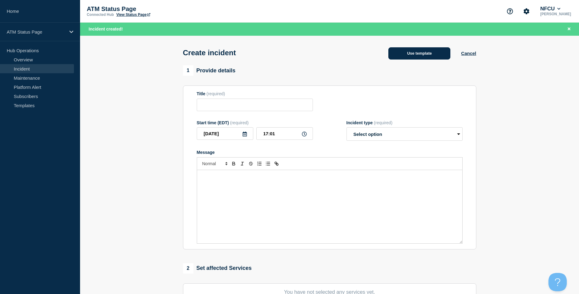
click at [416, 51] on button "Use template" at bounding box center [419, 53] width 62 height 12
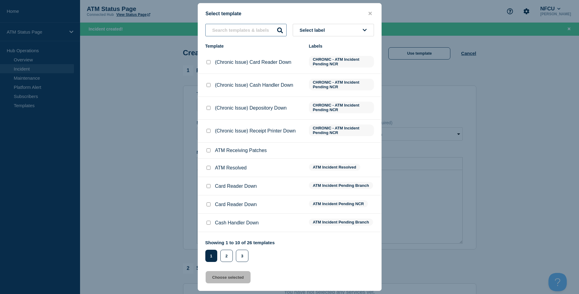
click at [235, 32] on input "text" at bounding box center [245, 30] width 81 height 13
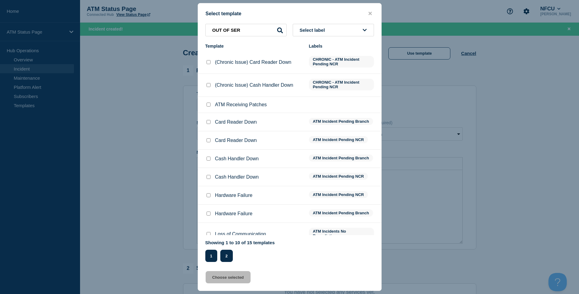
click at [230, 262] on button "2" at bounding box center [226, 256] width 13 height 12
click at [227, 253] on button "2" at bounding box center [226, 256] width 13 height 12
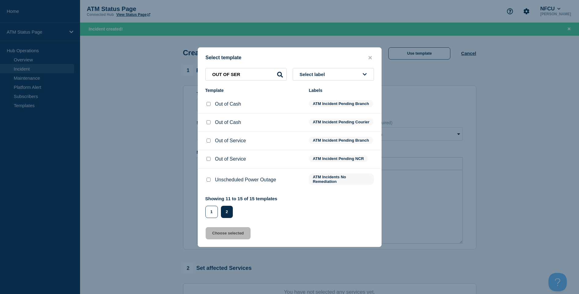
click at [207, 160] on div at bounding box center [208, 159] width 6 height 6
click at [208, 161] on input "Out of Service checkbox" at bounding box center [209, 159] width 4 height 4
click at [229, 243] on div "Select template OUT OF SER Select label Template Labels Out of Cash ATM Inciden…" at bounding box center [290, 147] width 184 height 200
click at [227, 237] on button "Choose selected" at bounding box center [228, 233] width 45 height 12
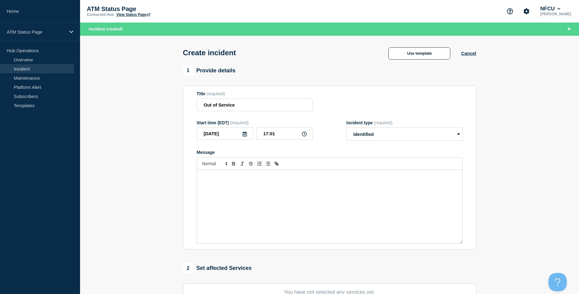
scroll to position [92, 0]
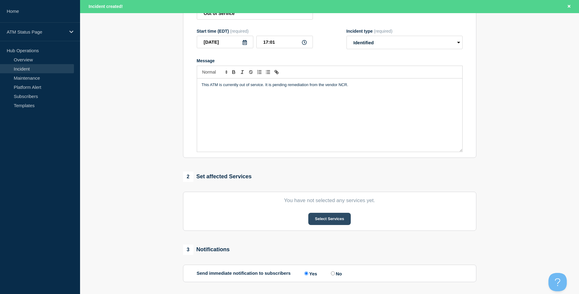
click at [322, 221] on button "Select Services" at bounding box center [329, 219] width 42 height 12
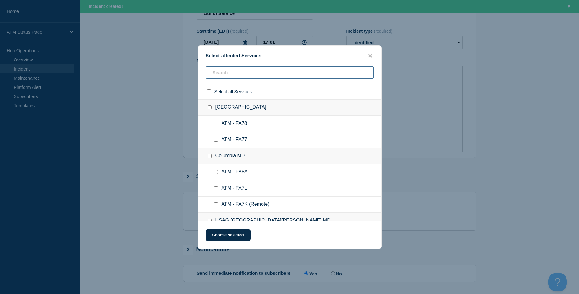
click at [233, 75] on input "text" at bounding box center [290, 72] width 168 height 13
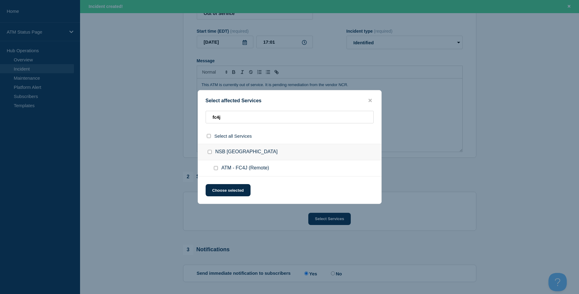
click at [214, 169] on input "ATM - FC4J (Remote) checkbox" at bounding box center [216, 168] width 4 height 4
click at [215, 188] on button "Choose selected" at bounding box center [228, 190] width 45 height 12
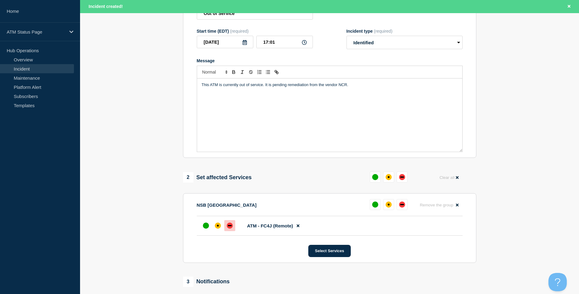
click at [225, 227] on div at bounding box center [229, 225] width 11 height 11
drag, startPoint x: 227, startPoint y: 226, endPoint x: 224, endPoint y: 229, distance: 3.9
click at [227, 226] on div "down" at bounding box center [230, 226] width 6 height 6
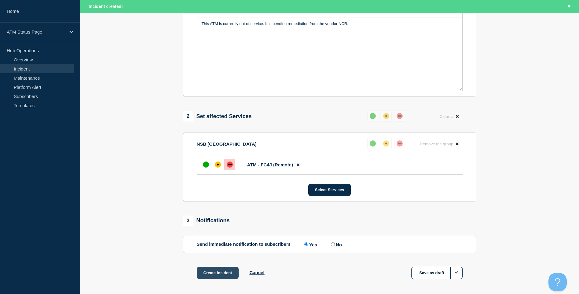
click at [211, 270] on button "Create incident" at bounding box center [218, 273] width 42 height 12
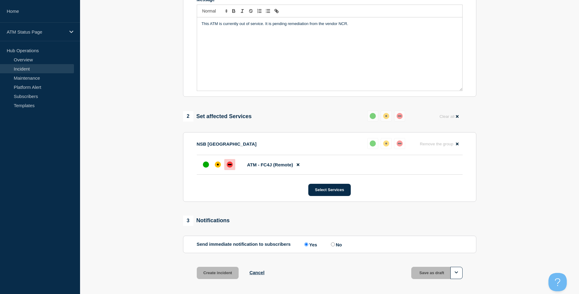
scroll to position [140, 0]
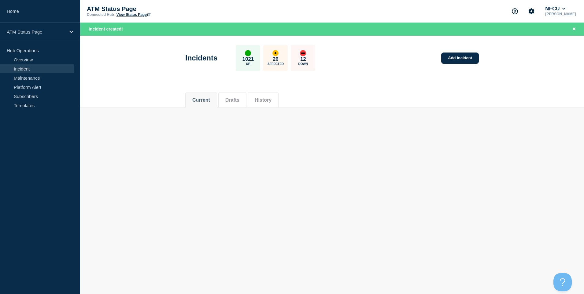
click at [453, 127] on body "Home ATM Status Page Hub Operations Overview Incident Maintenance Platform Aler…" at bounding box center [292, 147] width 584 height 294
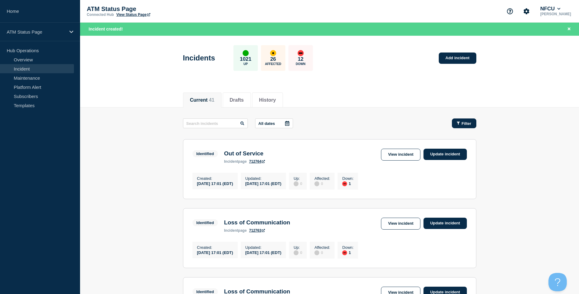
click at [474, 124] on button "Filter" at bounding box center [464, 124] width 24 height 10
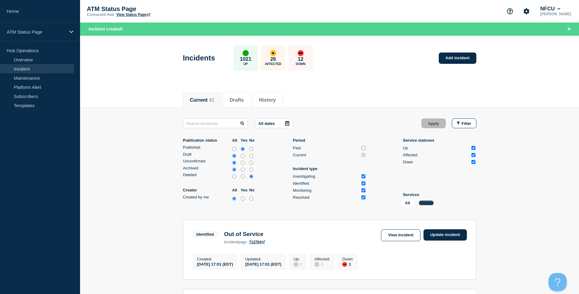
click at [427, 203] on button "Change" at bounding box center [426, 203] width 15 height 5
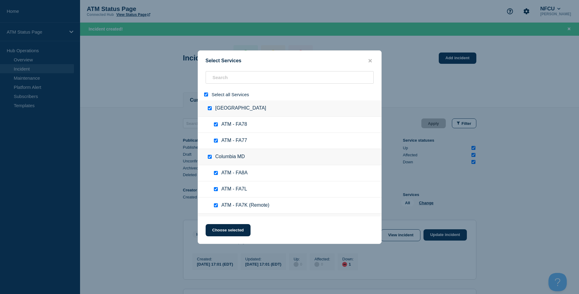
click at [207, 95] on input "select all" at bounding box center [206, 95] width 4 height 4
click at [221, 80] on input "search" at bounding box center [290, 77] width 168 height 13
click at [223, 81] on input "search" at bounding box center [290, 77] width 168 height 13
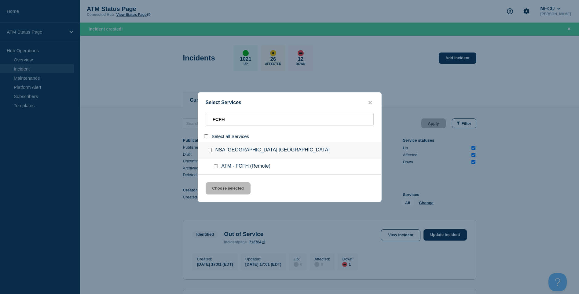
click at [215, 167] on input "service: ATM - FCFH (Remote)" at bounding box center [216, 166] width 4 height 4
click at [217, 192] on button "Choose selected" at bounding box center [228, 188] width 45 height 12
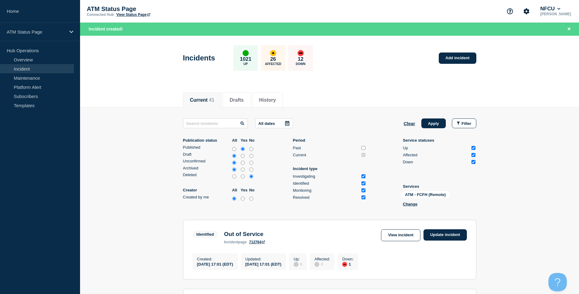
click at [434, 129] on div "All dates Clear Apply Filter Publication status All Yes No Published Draft Unco…" at bounding box center [329, 164] width 293 height 90
click at [433, 129] on div "All dates Clear Apply Filter Publication status All Yes No Published Draft Unco…" at bounding box center [329, 164] width 293 height 90
click at [425, 124] on button "Apply" at bounding box center [433, 124] width 24 height 10
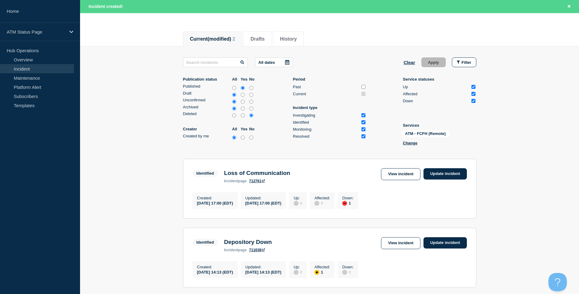
scroll to position [141, 0]
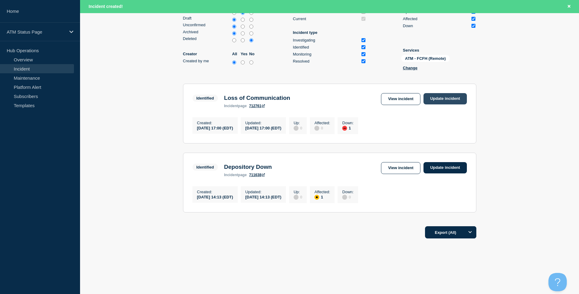
click at [441, 93] on link "Update incident" at bounding box center [444, 98] width 43 height 11
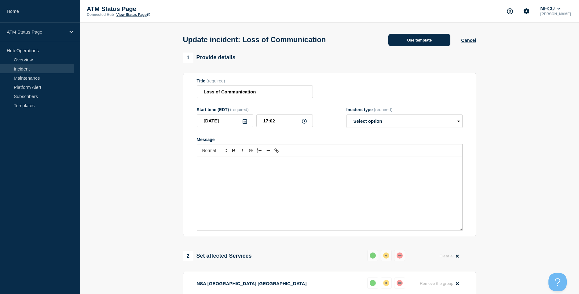
click at [413, 43] on button "Use template" at bounding box center [419, 40] width 62 height 12
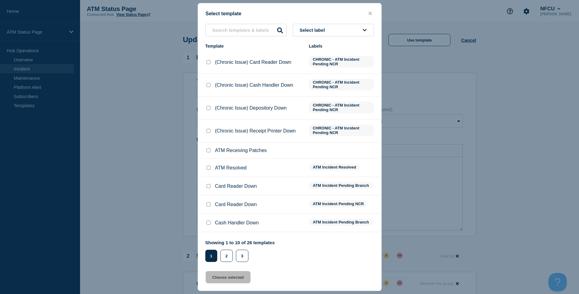
click at [209, 167] on input "ATM Resolved checkbox" at bounding box center [209, 168] width 4 height 4
click at [217, 278] on button "Choose selected" at bounding box center [228, 277] width 45 height 12
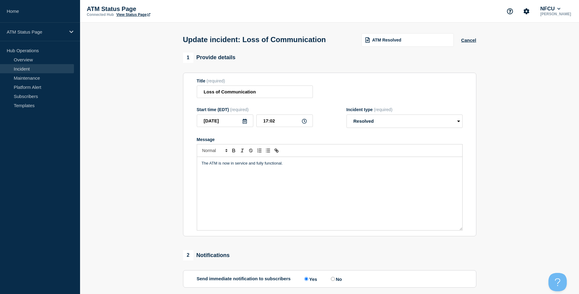
scroll to position [61, 0]
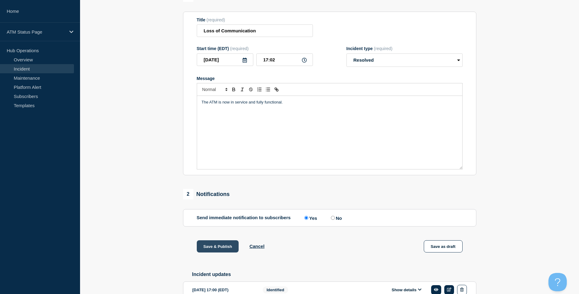
click at [213, 251] on button "Save & Publish" at bounding box center [218, 246] width 42 height 12
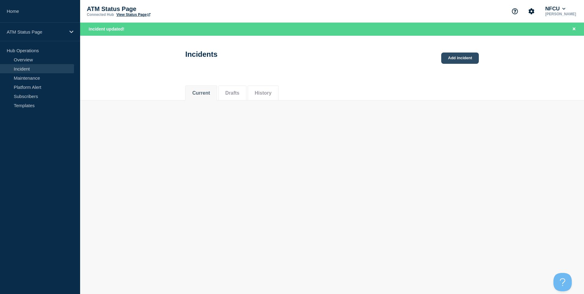
click at [455, 58] on link "Add incident" at bounding box center [460, 58] width 38 height 11
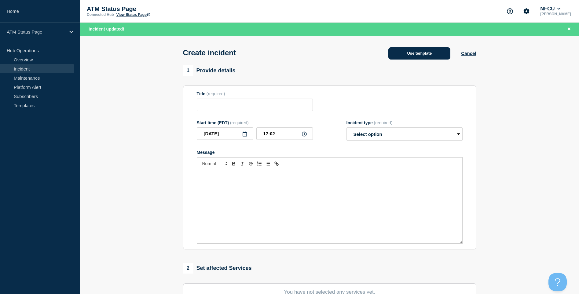
click at [410, 57] on button "Use template" at bounding box center [419, 53] width 62 height 12
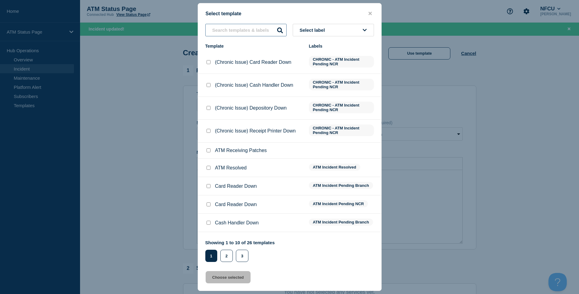
click at [241, 31] on input "text" at bounding box center [245, 30] width 81 height 13
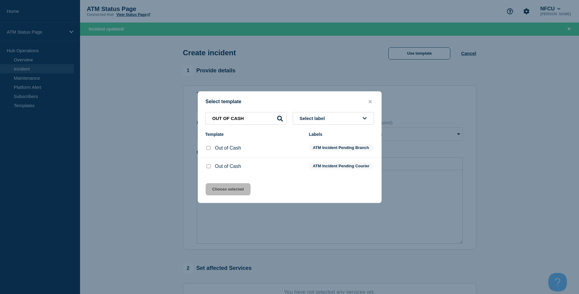
drag, startPoint x: 209, startPoint y: 169, endPoint x: 231, endPoint y: 194, distance: 33.5
click at [209, 168] on input "Out of Cash checkbox" at bounding box center [209, 166] width 4 height 4
click at [227, 191] on button "Choose selected" at bounding box center [228, 189] width 45 height 12
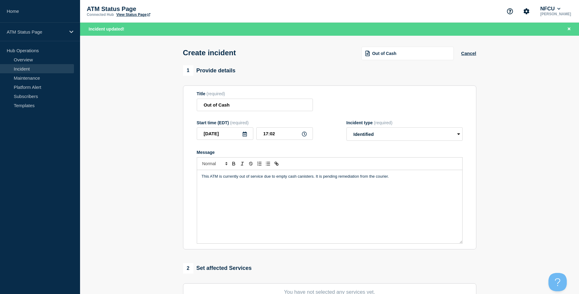
scroll to position [92, 0]
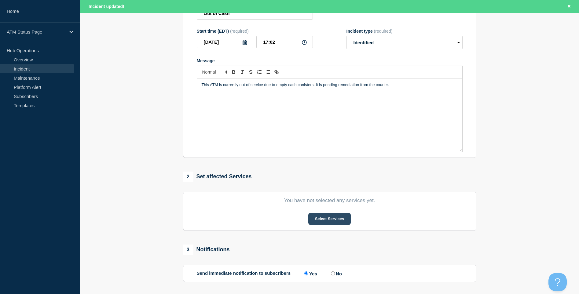
click at [313, 214] on section "You have not selected any services yet. Select Services" at bounding box center [329, 211] width 293 height 39
click at [315, 218] on button "Select Services" at bounding box center [329, 219] width 42 height 12
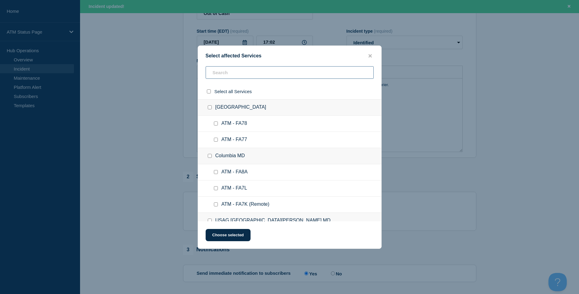
click at [226, 77] on input "text" at bounding box center [290, 72] width 168 height 13
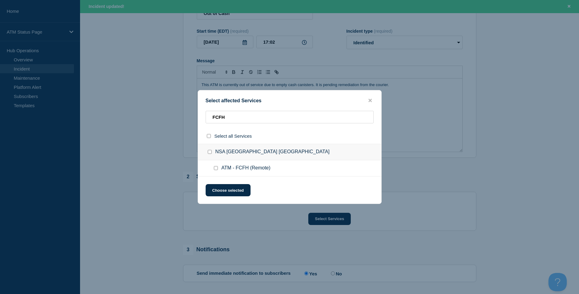
click at [215, 167] on input "ATM - FCFH (Remote) checkbox" at bounding box center [216, 168] width 4 height 4
click at [219, 188] on button "Choose selected" at bounding box center [228, 190] width 45 height 12
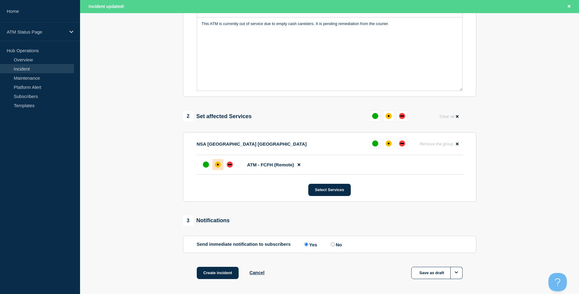
click at [216, 167] on div "affected" at bounding box center [218, 165] width 6 height 6
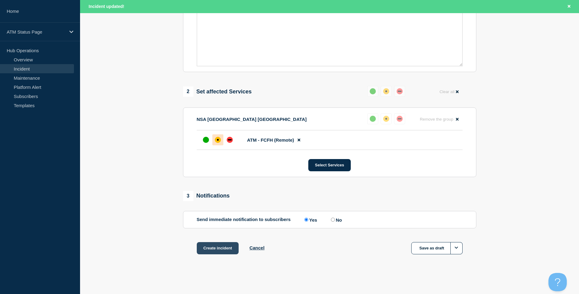
click at [218, 247] on button "Create incident" at bounding box center [218, 248] width 42 height 12
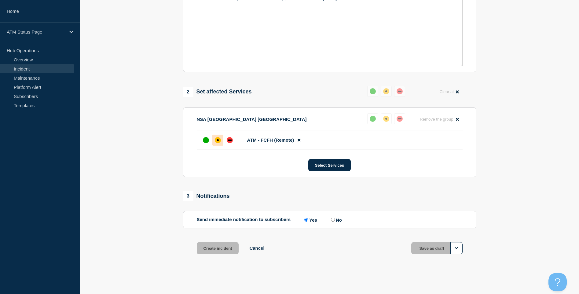
scroll to position [166, 0]
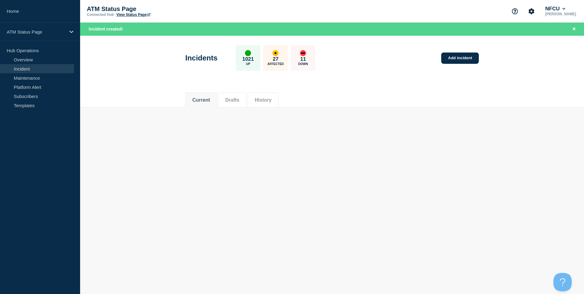
click at [368, 110] on main "Incidents 1021 Up 27 Affected 11 Down Add incident Current Drafts History Curre…" at bounding box center [332, 76] width 504 height 81
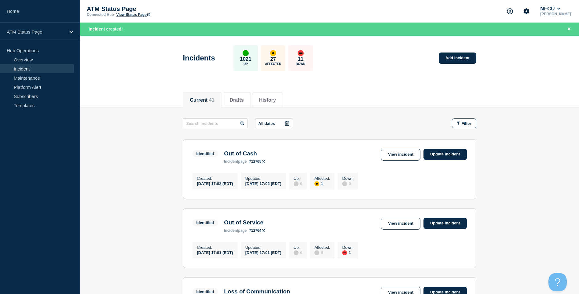
click at [449, 127] on div "Filter" at bounding box center [461, 124] width 31 height 10
click at [454, 123] on button "Filter" at bounding box center [464, 124] width 24 height 10
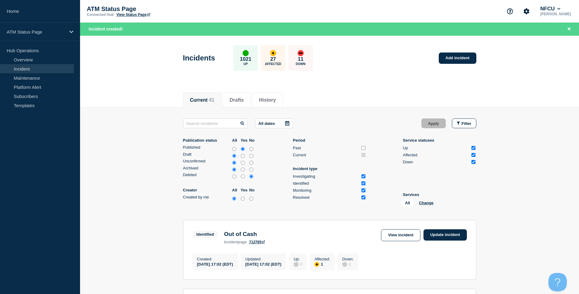
click at [425, 208] on div "All Change" at bounding box center [431, 204] width 61 height 9
click at [424, 205] on div "All Change" at bounding box center [431, 204] width 61 height 9
click at [427, 200] on div "All Change" at bounding box center [431, 204] width 61 height 9
click at [425, 200] on div "All Change" at bounding box center [431, 204] width 61 height 9
click at [427, 201] on button "Change" at bounding box center [426, 203] width 15 height 5
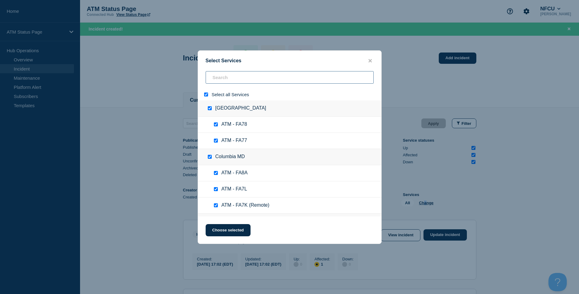
click at [235, 71] on input "search" at bounding box center [290, 77] width 168 height 13
click at [206, 93] on input "select all" at bounding box center [206, 95] width 4 height 4
click at [232, 78] on input "search" at bounding box center [290, 77] width 168 height 13
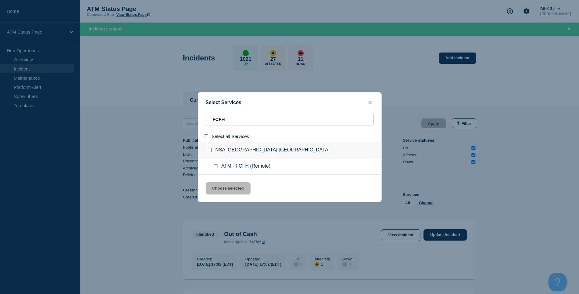
click at [214, 166] on input "service: ATM - FCFH (Remote)" at bounding box center [216, 166] width 4 height 4
click at [215, 183] on button "Choose selected" at bounding box center [228, 188] width 45 height 12
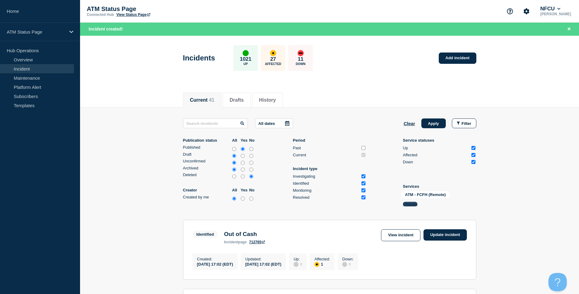
scroll to position [31, 0]
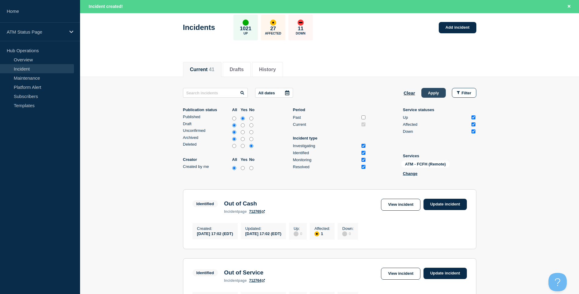
click at [428, 91] on button "Apply" at bounding box center [433, 93] width 24 height 10
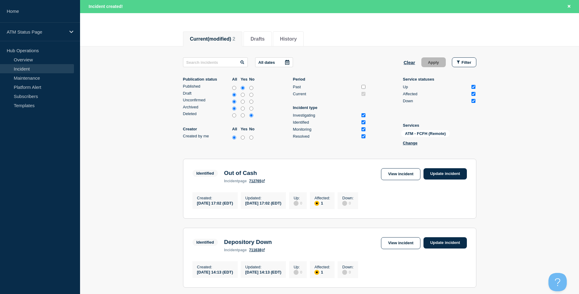
scroll to position [122, 0]
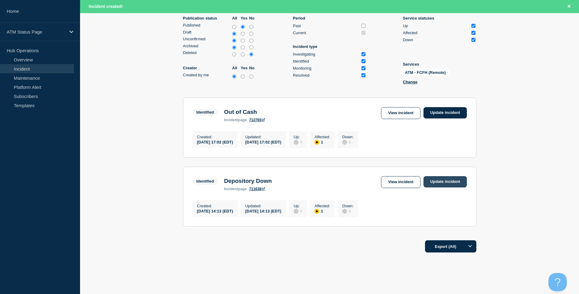
click at [451, 179] on link "Update incident" at bounding box center [444, 181] width 43 height 11
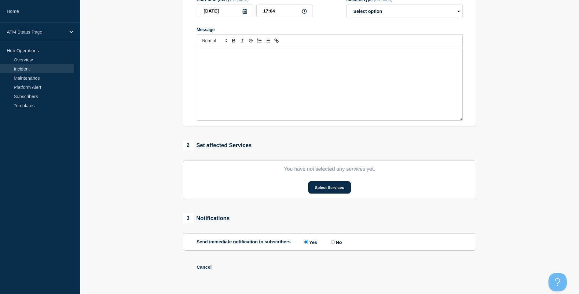
scroll to position [61, 0]
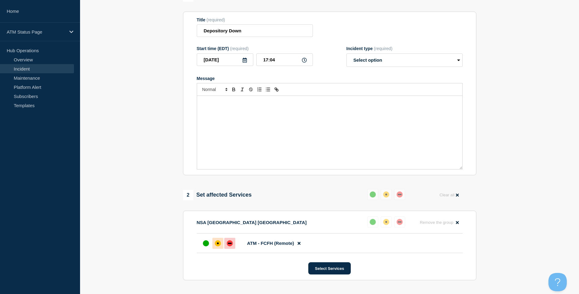
click at [231, 247] on div "down" at bounding box center [230, 243] width 6 height 6
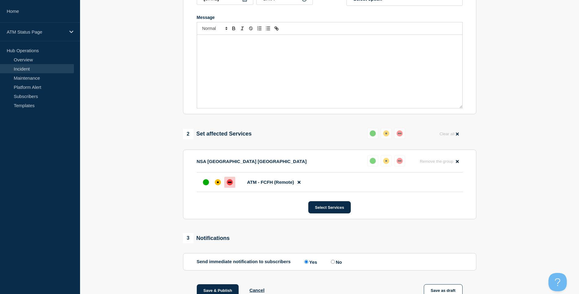
scroll to position [31, 0]
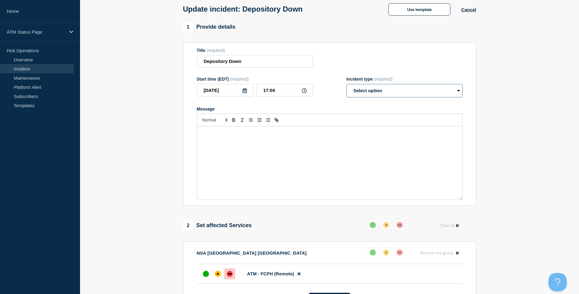
click at [378, 96] on select "Select option Investigating Identified Monitoring Resolved" at bounding box center [404, 90] width 116 height 13
click at [346, 85] on select "Select option Investigating Identified Monitoring Resolved" at bounding box center [404, 90] width 116 height 13
click at [424, 11] on button "Use template" at bounding box center [419, 9] width 62 height 12
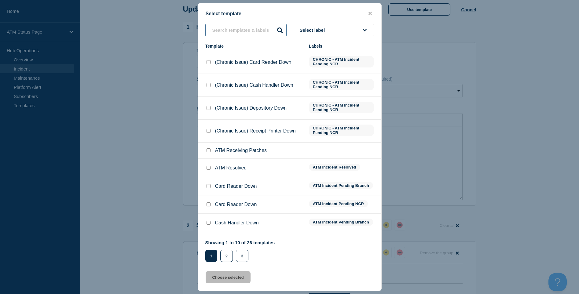
click at [258, 30] on input "text" at bounding box center [245, 30] width 81 height 13
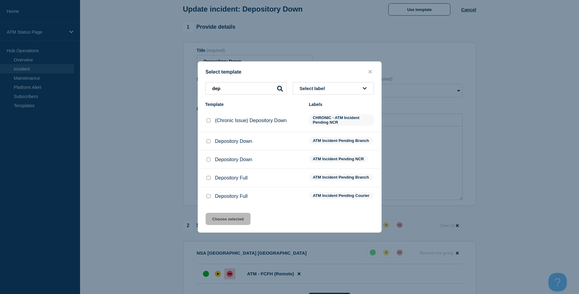
click at [210, 158] on input "Depository Down checkbox" at bounding box center [209, 160] width 4 height 4
click at [230, 221] on button "Choose selected" at bounding box center [228, 219] width 45 height 12
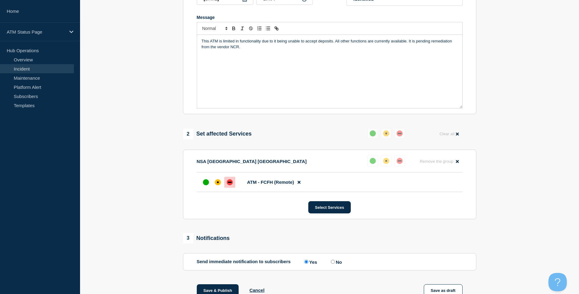
scroll to position [183, 0]
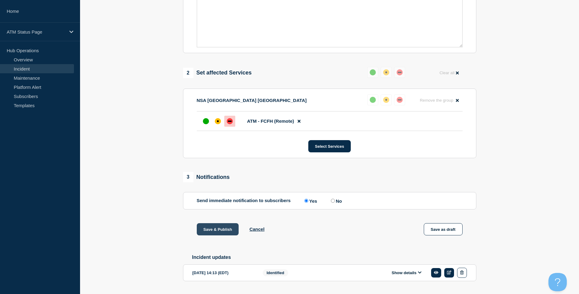
click at [225, 231] on button "Save & Publish" at bounding box center [218, 229] width 42 height 12
